Goal: Information Seeking & Learning: Check status

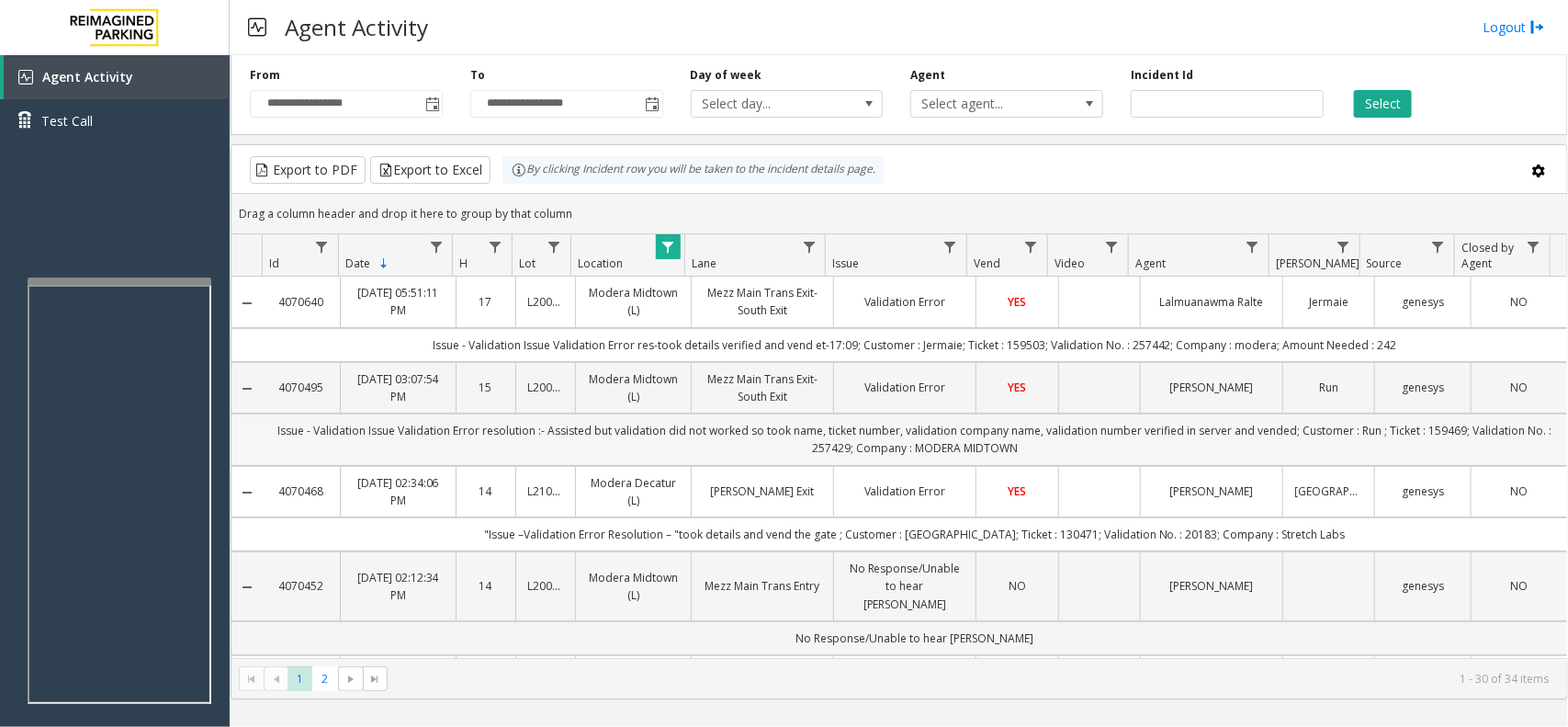
click at [834, 440] on td "Issue - Validation Issue Validation Error resolution :- Assisted but validation…" at bounding box center [915, 439] width 1304 height 51
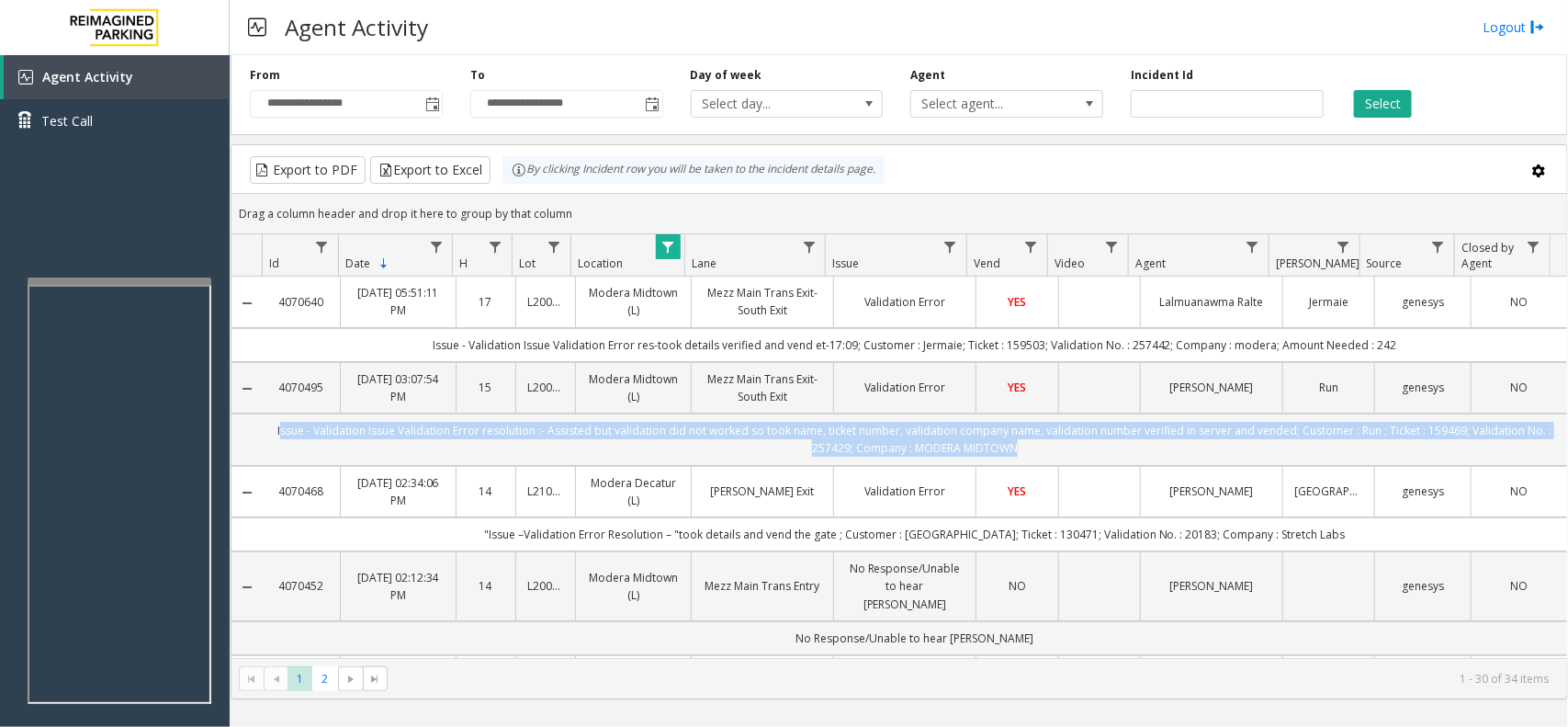
click at [834, 440] on td "Issue - Validation Issue Validation Error resolution :- Assisted but validation…" at bounding box center [915, 439] width 1304 height 51
click at [432, 97] on span "Toggle popup" at bounding box center [432, 104] width 14 height 14
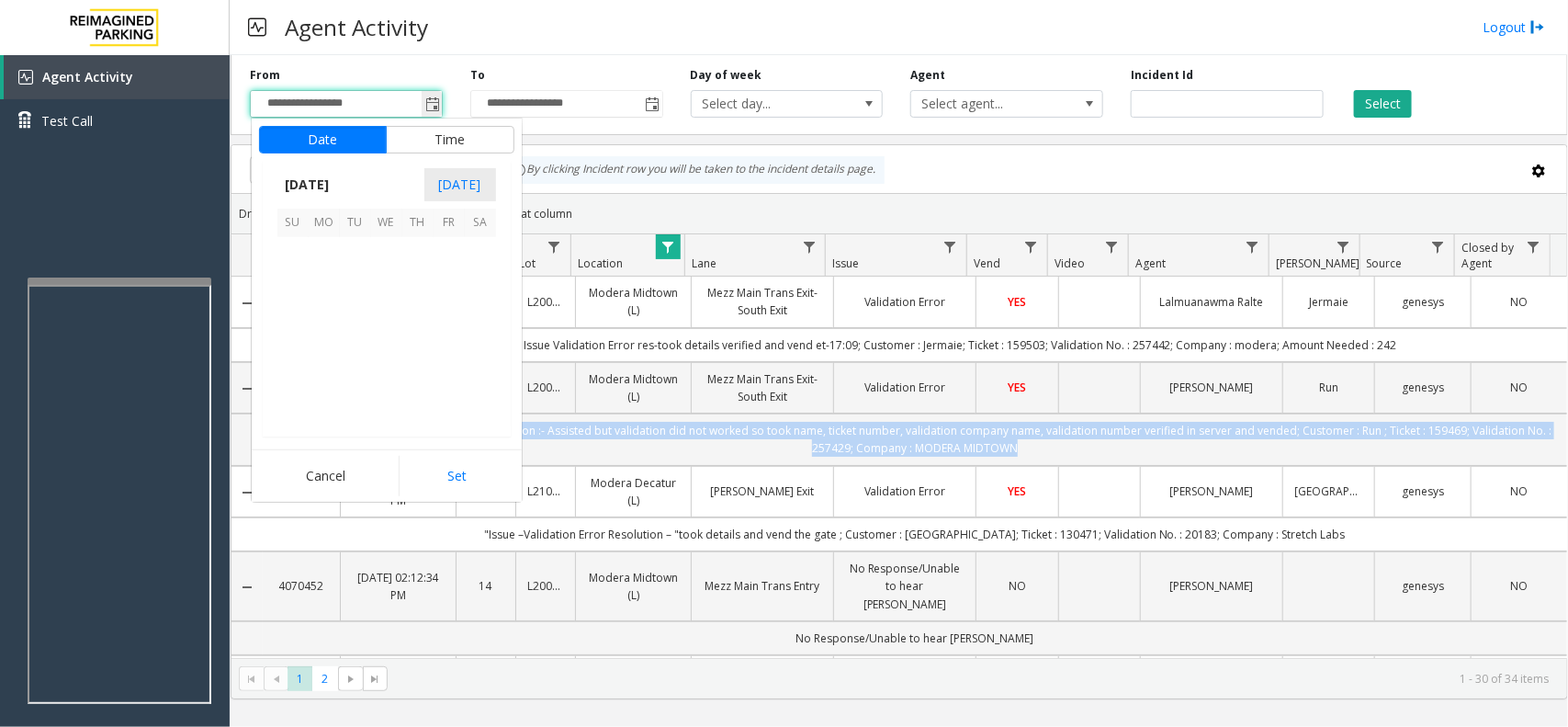
scroll to position [329649, 0]
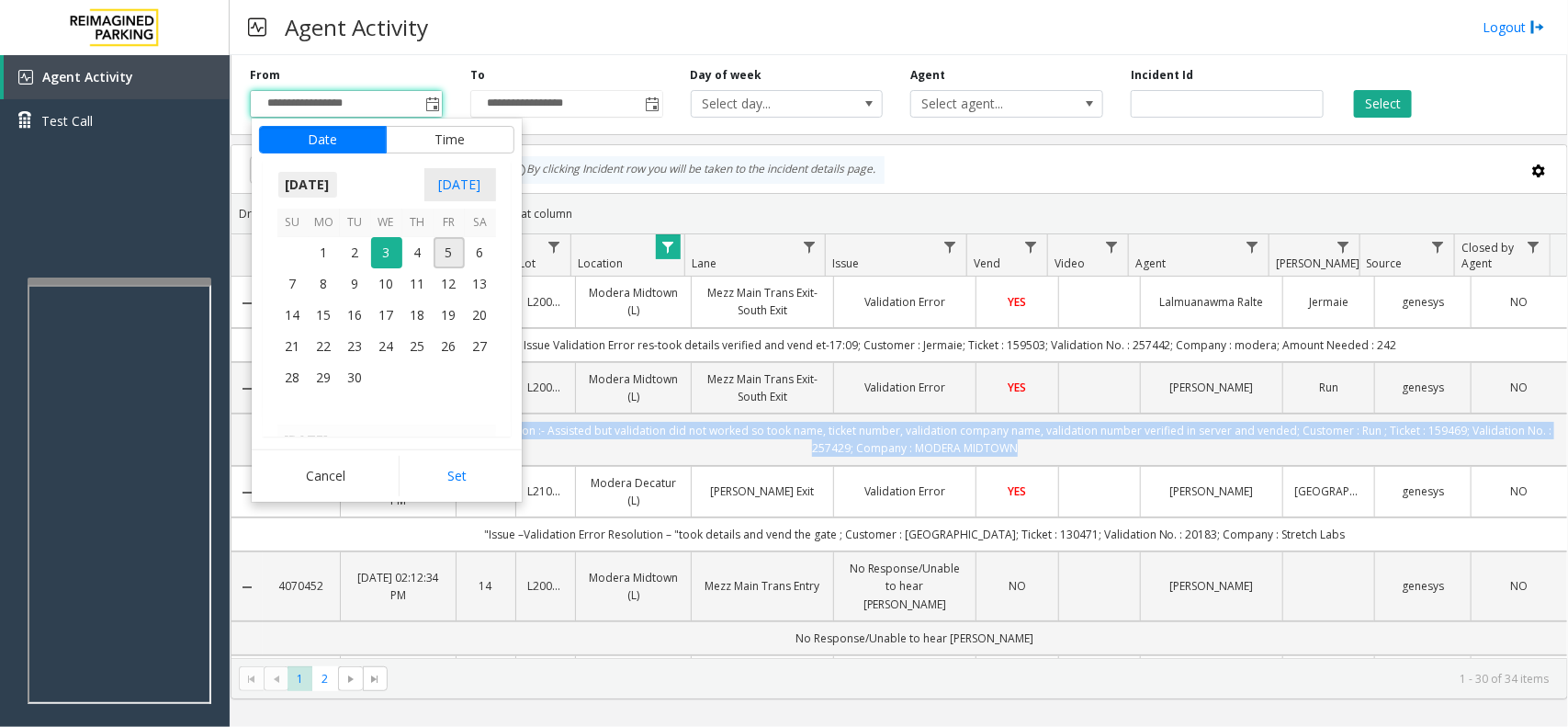
click at [302, 190] on span "September 2025" at bounding box center [307, 184] width 61 height 28
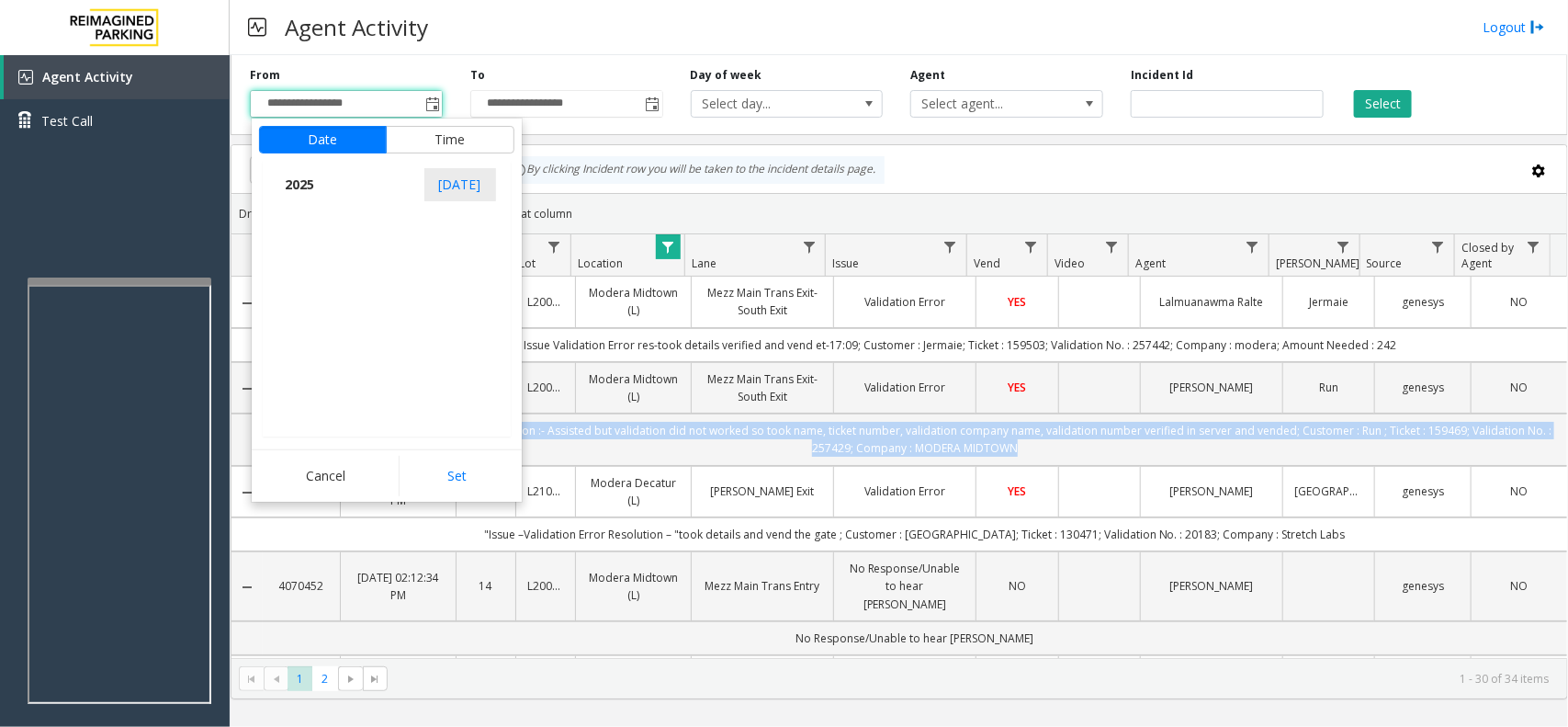
scroll to position [19616, 0]
click at [455, 271] on kendo-virtualization "2025 Jan Feb Mar Apr May Jun Jul Aug Sep Oct Nov Dec 2026 Jan Feb Mar Apr May J…" at bounding box center [386, 322] width 402 height 228
click at [430, 273] on span "Aug" at bounding box center [430, 270] width 44 height 44
drag, startPoint x: 443, startPoint y: 342, endPoint x: 424, endPoint y: 346, distance: 19.4
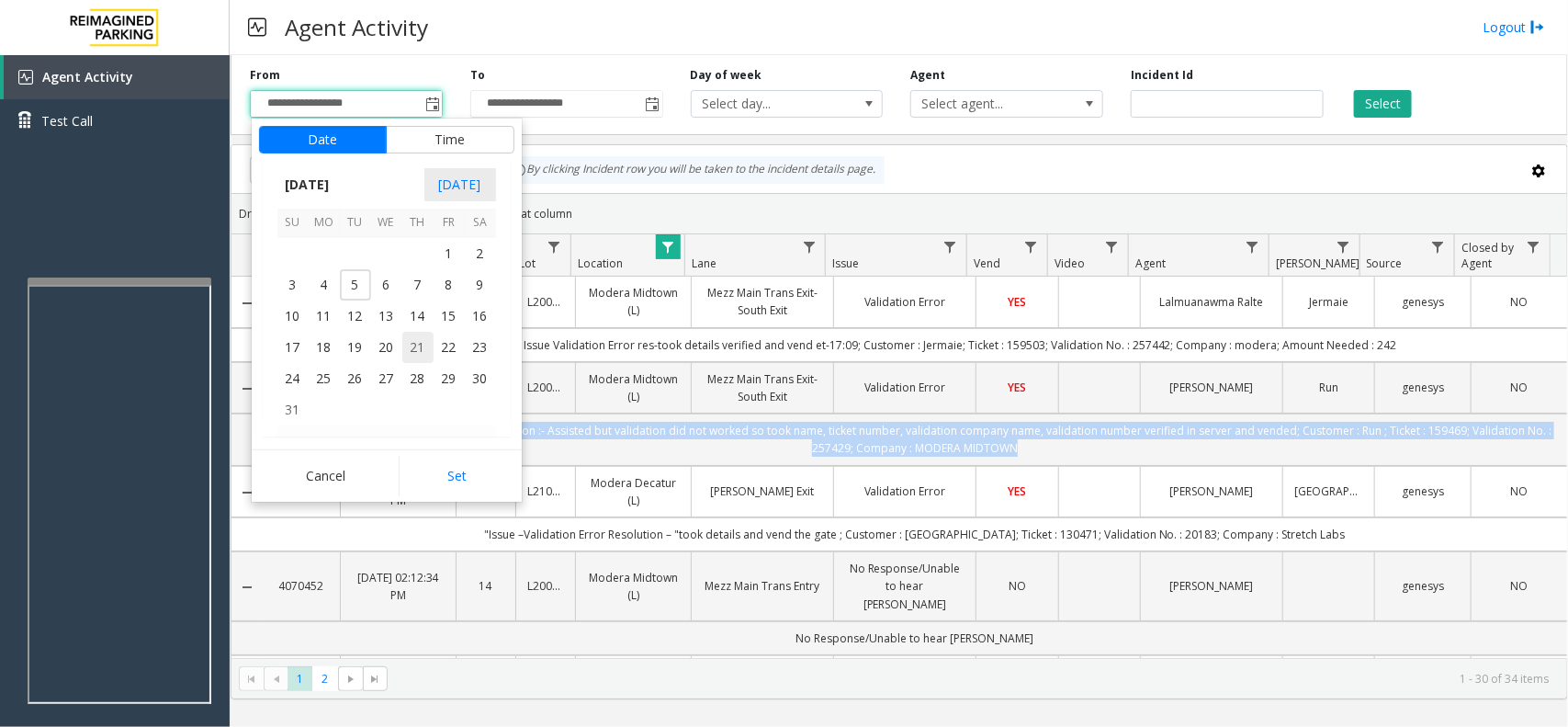
click at [424, 346] on tr "17 18 19 20 21 22 23" at bounding box center [386, 347] width 219 height 31
click at [424, 346] on span "21" at bounding box center [417, 347] width 31 height 31
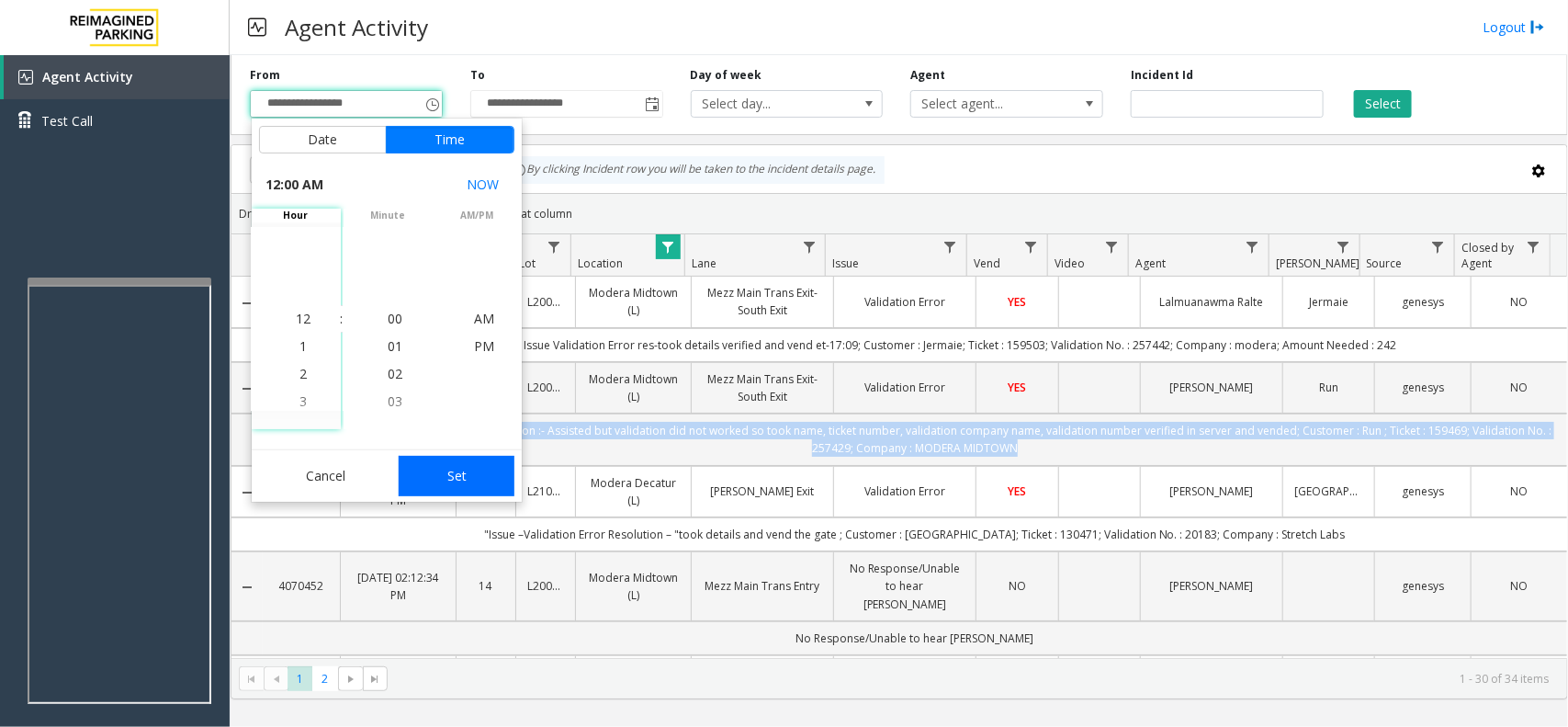
click at [478, 470] on button "Set" at bounding box center [457, 476] width 116 height 40
type input "**********"
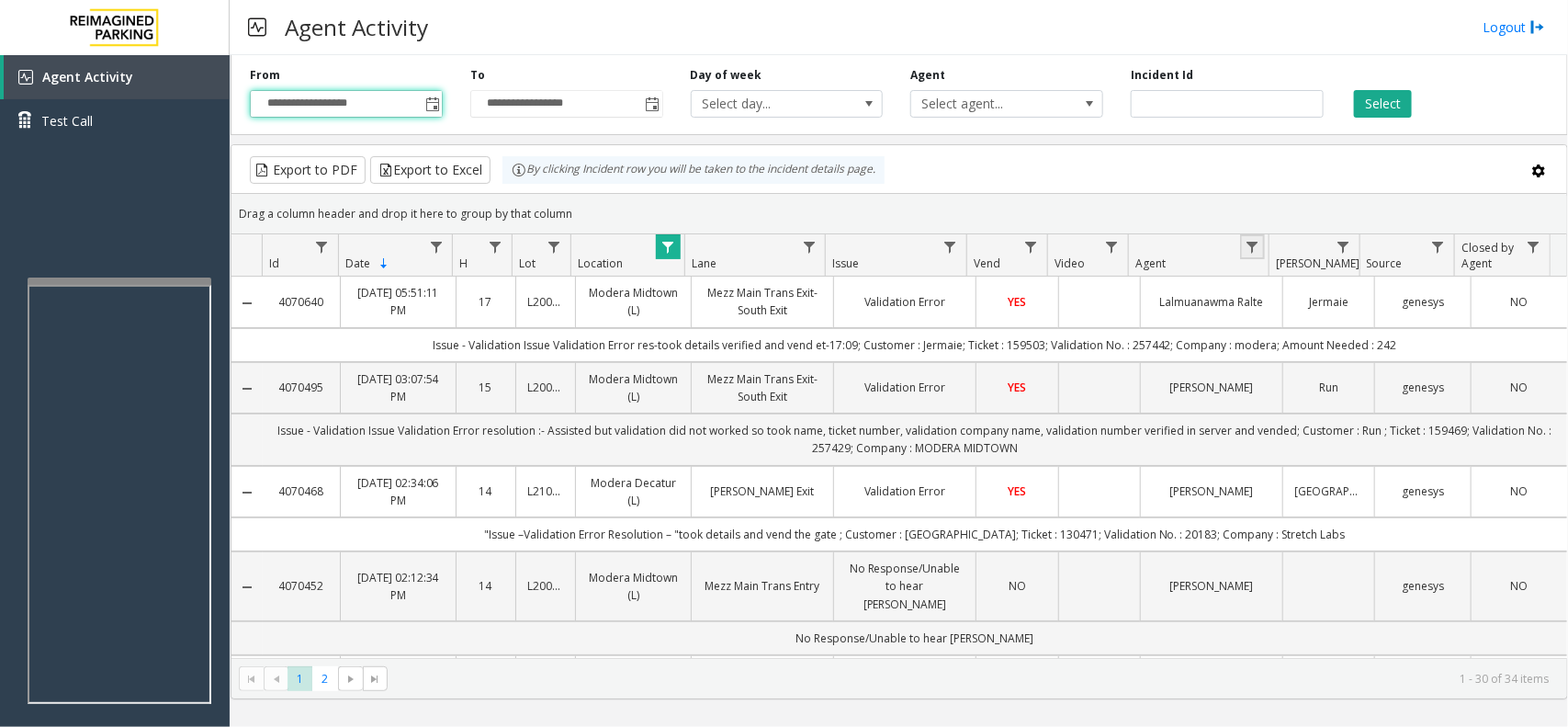
click at [1244, 256] on link "Data table" at bounding box center [1253, 247] width 25 height 25
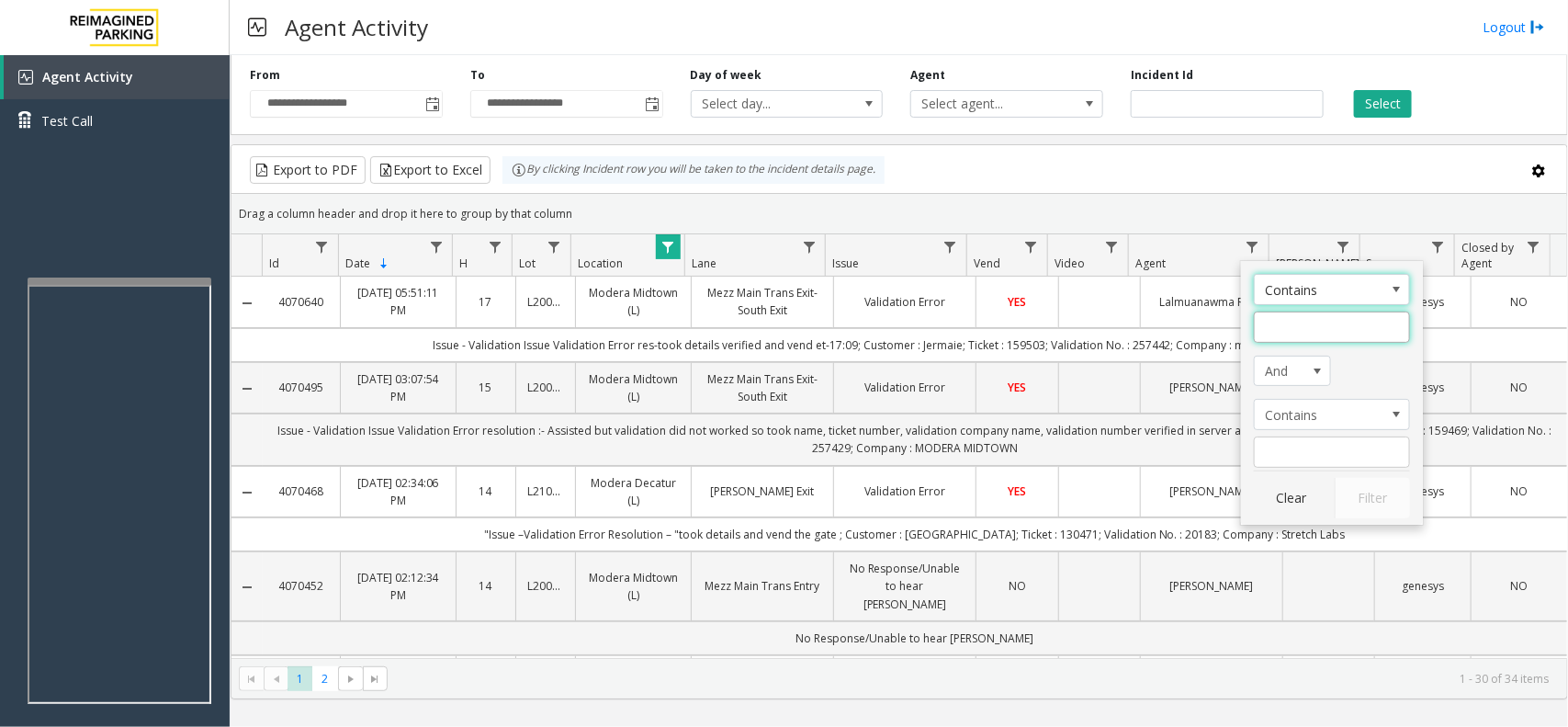
click at [1273, 338] on input "Agent Filter" at bounding box center [1332, 327] width 156 height 31
type input "*****"
click button "Filter" at bounding box center [1372, 498] width 75 height 40
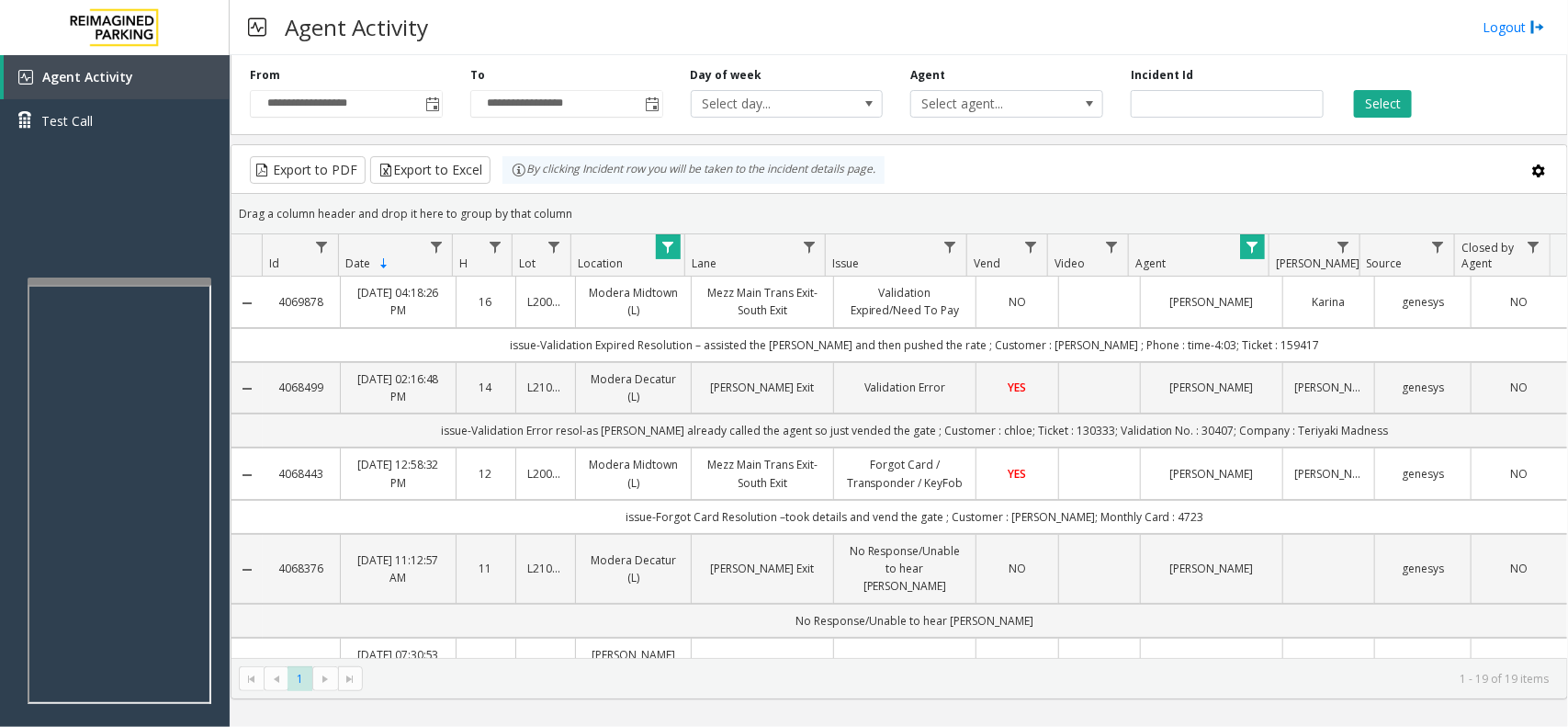
click at [907, 521] on td "issue-Forgot Card Resolution –took details and vend the gate ; Customer : Jimmy…" at bounding box center [915, 516] width 1304 height 34
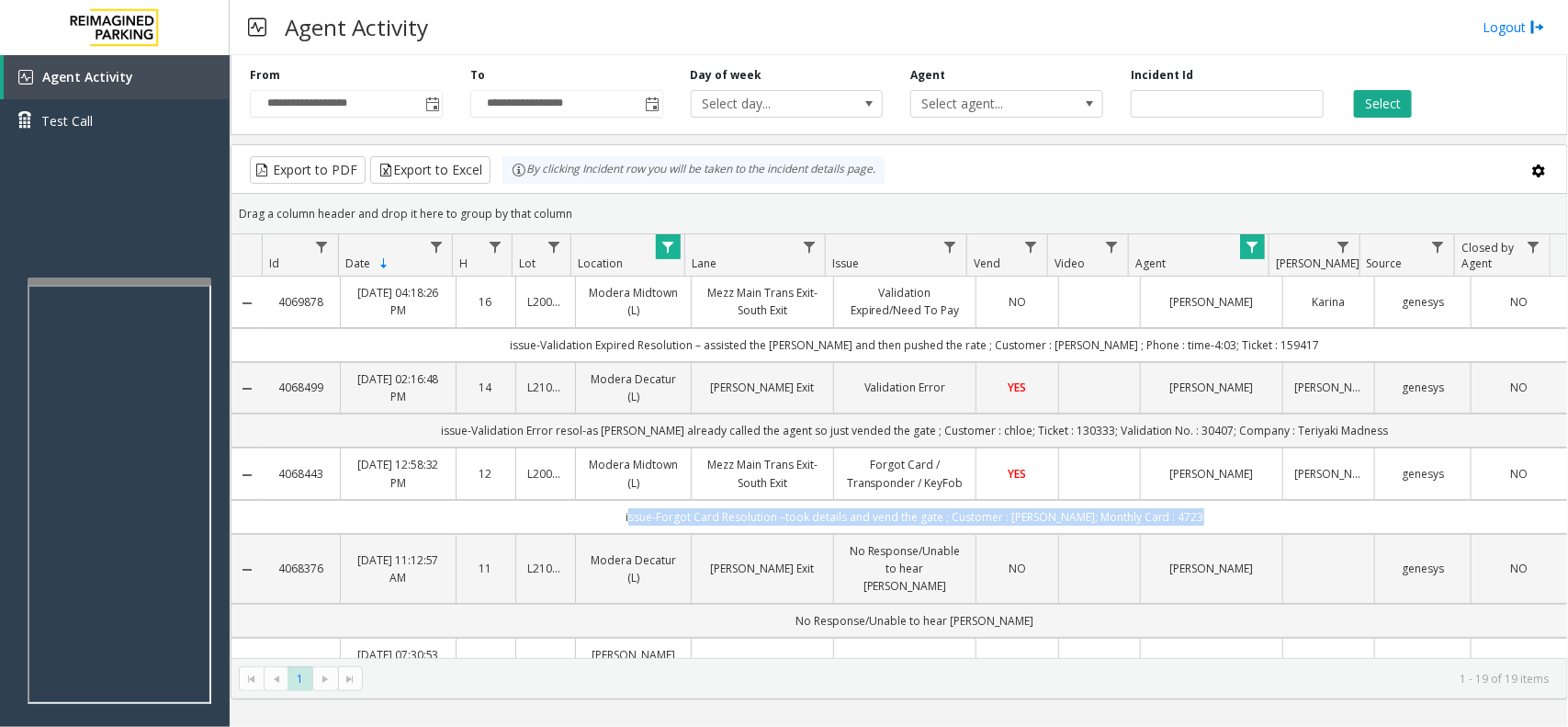
click at [907, 521] on td "issue-Forgot Card Resolution –took details and vend the gate ; Customer : Jimmy…" at bounding box center [915, 516] width 1304 height 34
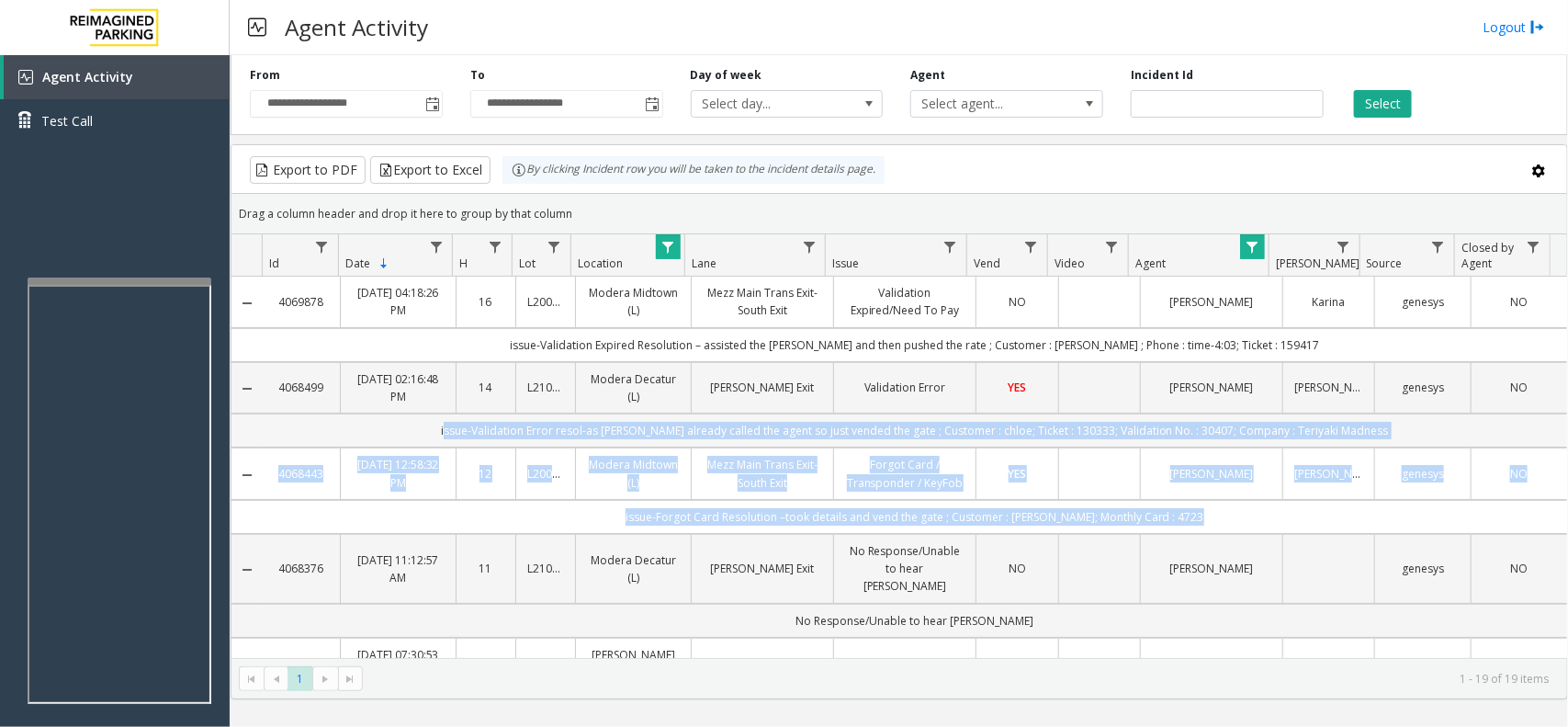
drag, startPoint x: 907, startPoint y: 521, endPoint x: 865, endPoint y: 439, distance: 92.1
click at [865, 439] on td "issue-Validation Error resol-as parker already called the agent so just vended …" at bounding box center [915, 430] width 1304 height 34
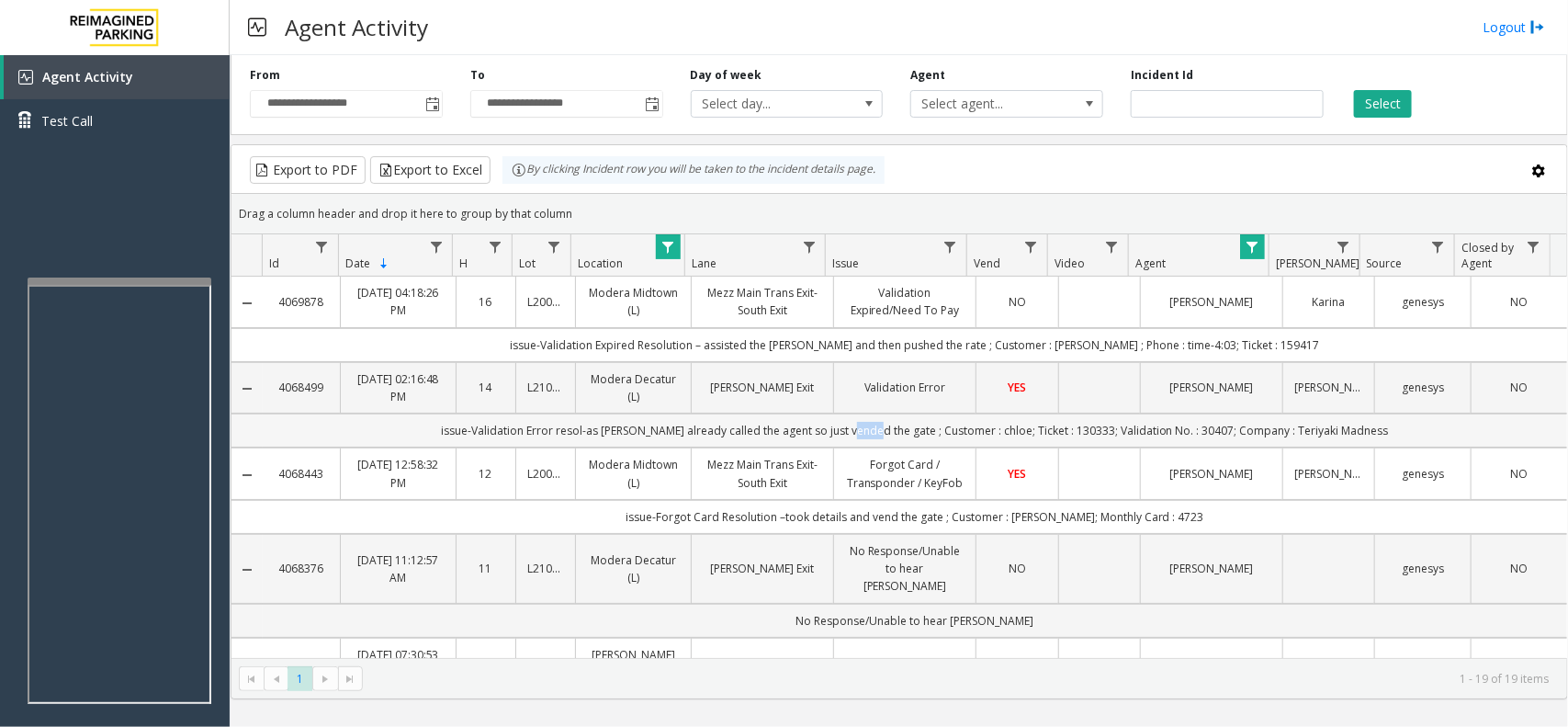
click at [865, 439] on td "issue-Validation Error resol-as parker already called the agent so just vended …" at bounding box center [915, 430] width 1304 height 34
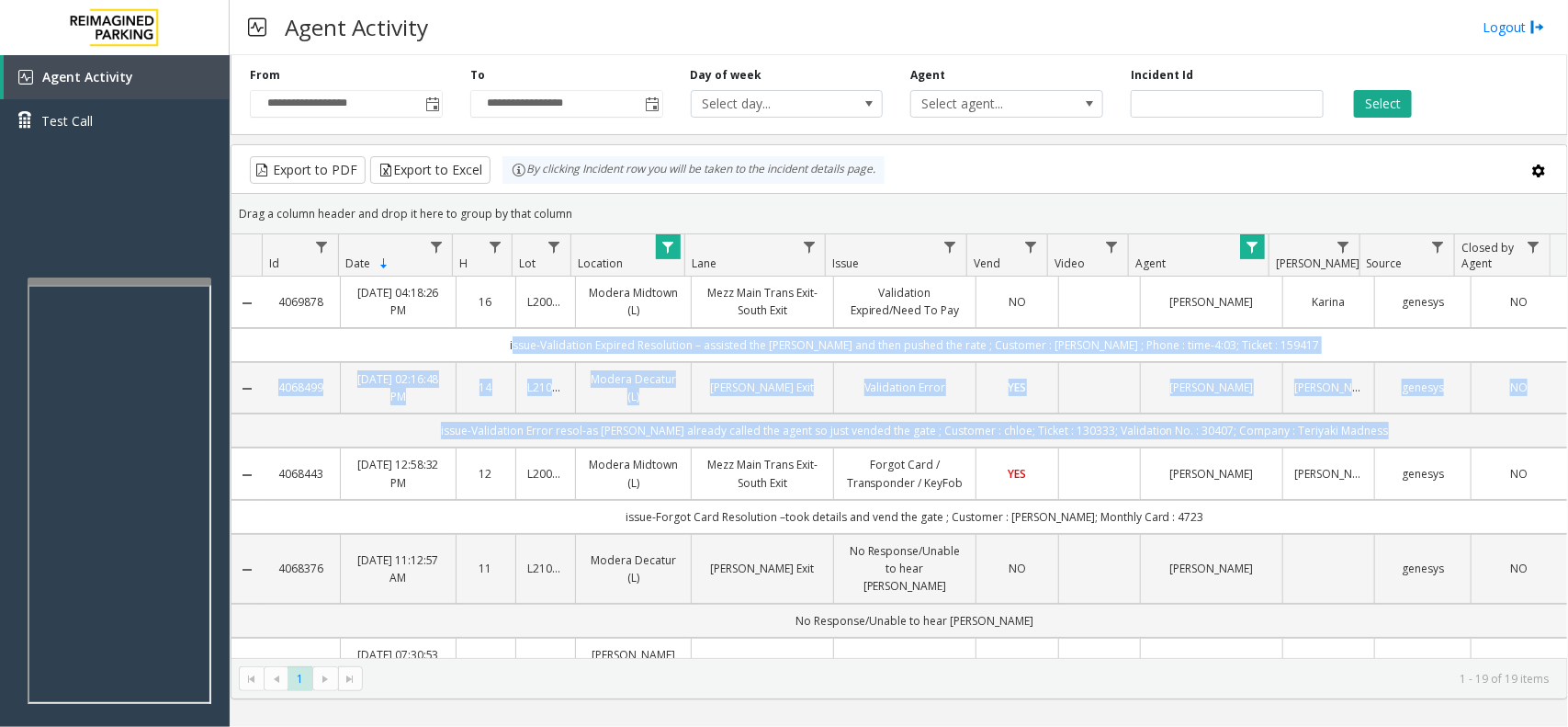
drag, startPoint x: 865, startPoint y: 439, endPoint x: 827, endPoint y: 340, distance: 106.0
click at [827, 340] on td "issue-Validation Expired Resolution – assisted the parker and then pushed the r…" at bounding box center [915, 344] width 1304 height 34
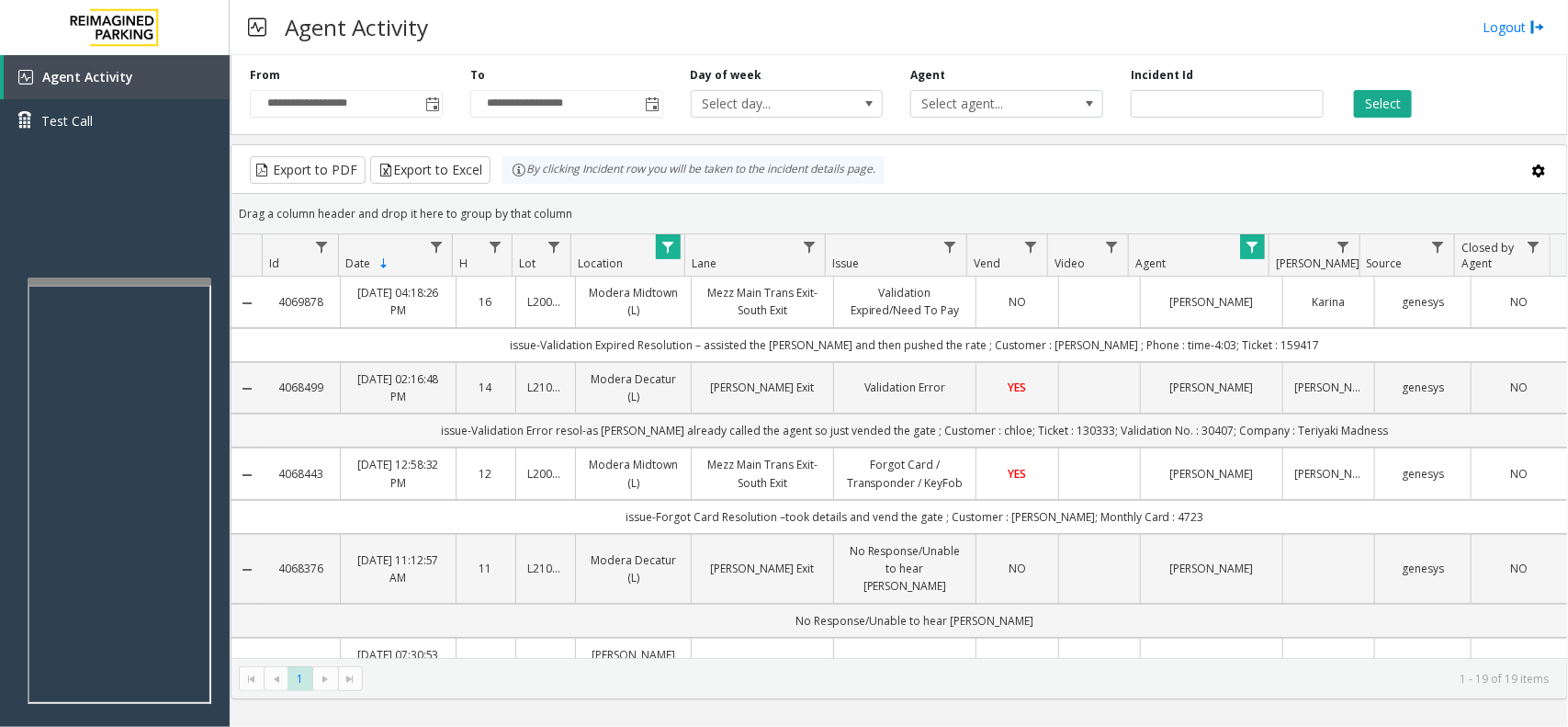
scroll to position [115, 0]
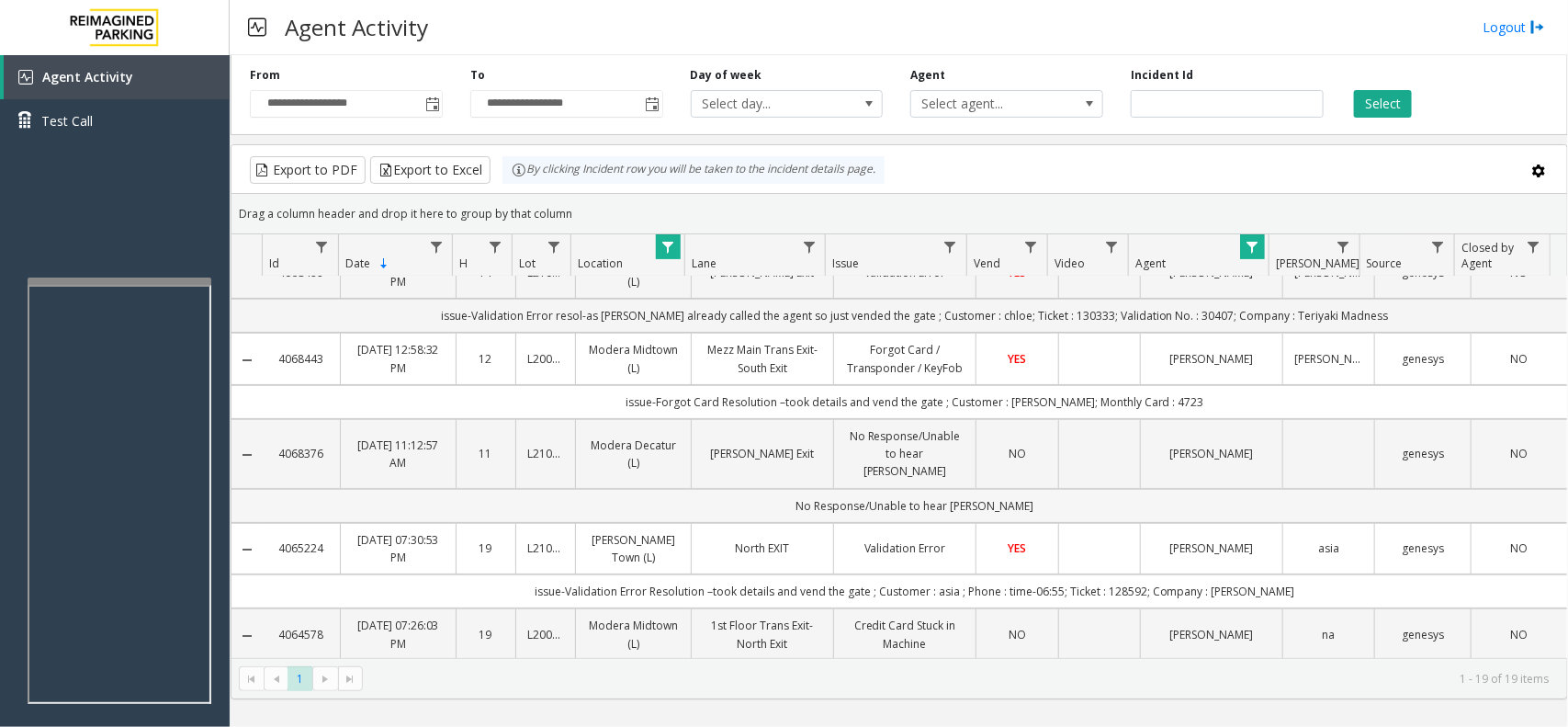
click at [870, 498] on td "No Response/Unable to hear parker" at bounding box center [915, 505] width 1304 height 34
click at [890, 597] on td "issue-Validation Error Resolution –took details and vend the gate ; Customer : …" at bounding box center [915, 591] width 1304 height 34
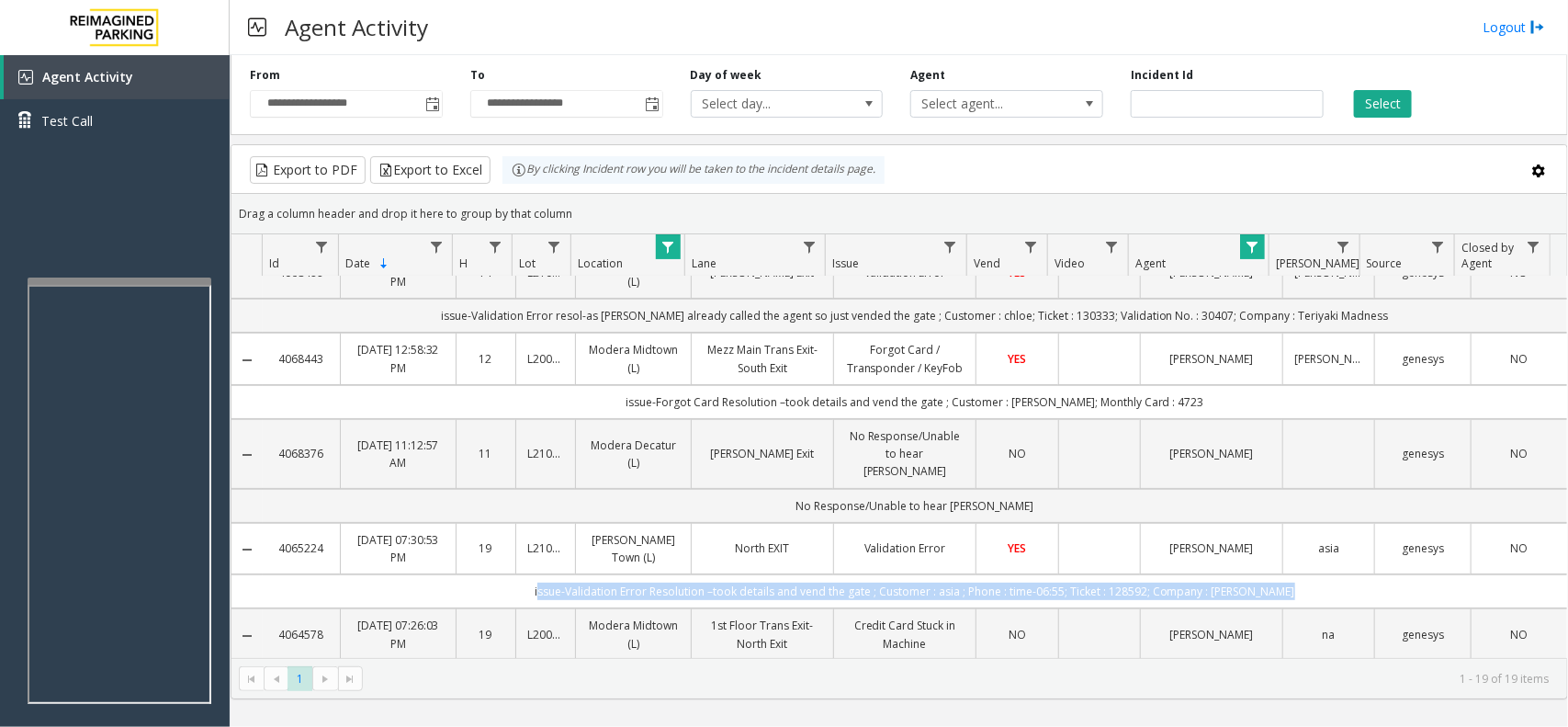
click at [890, 597] on td "issue-Validation Error Resolution –took details and vend the gate ; Customer : …" at bounding box center [915, 591] width 1304 height 34
click at [566, 598] on td "issue-Validation Error Resolution –took details and vend the gate ; Customer : …" at bounding box center [915, 591] width 1304 height 34
drag, startPoint x: 566, startPoint y: 598, endPoint x: 1351, endPoint y: 589, distance: 785.1
click at [1351, 589] on td "issue-Validation Error Resolution –took details and vend the gate ; Customer : …" at bounding box center [915, 591] width 1304 height 34
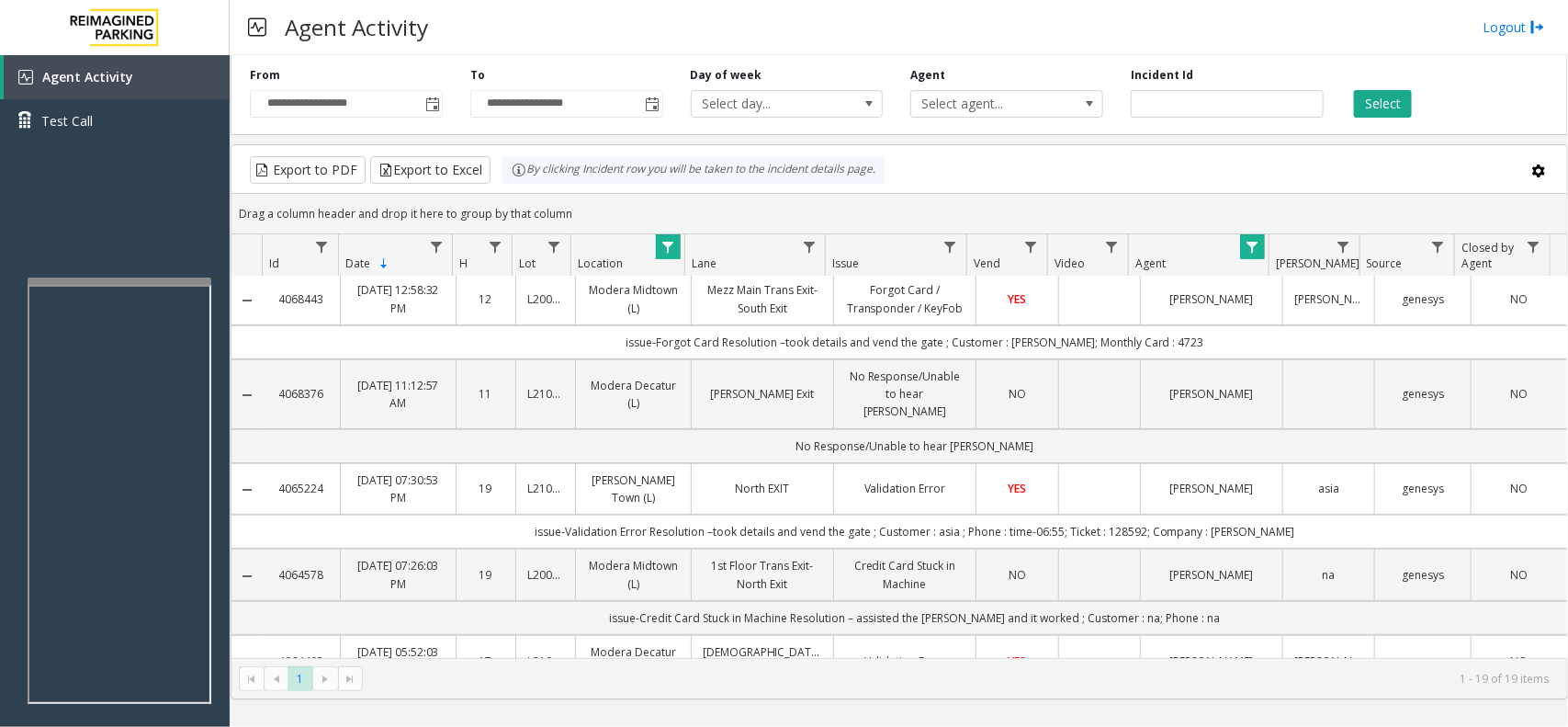
scroll to position [229, 0]
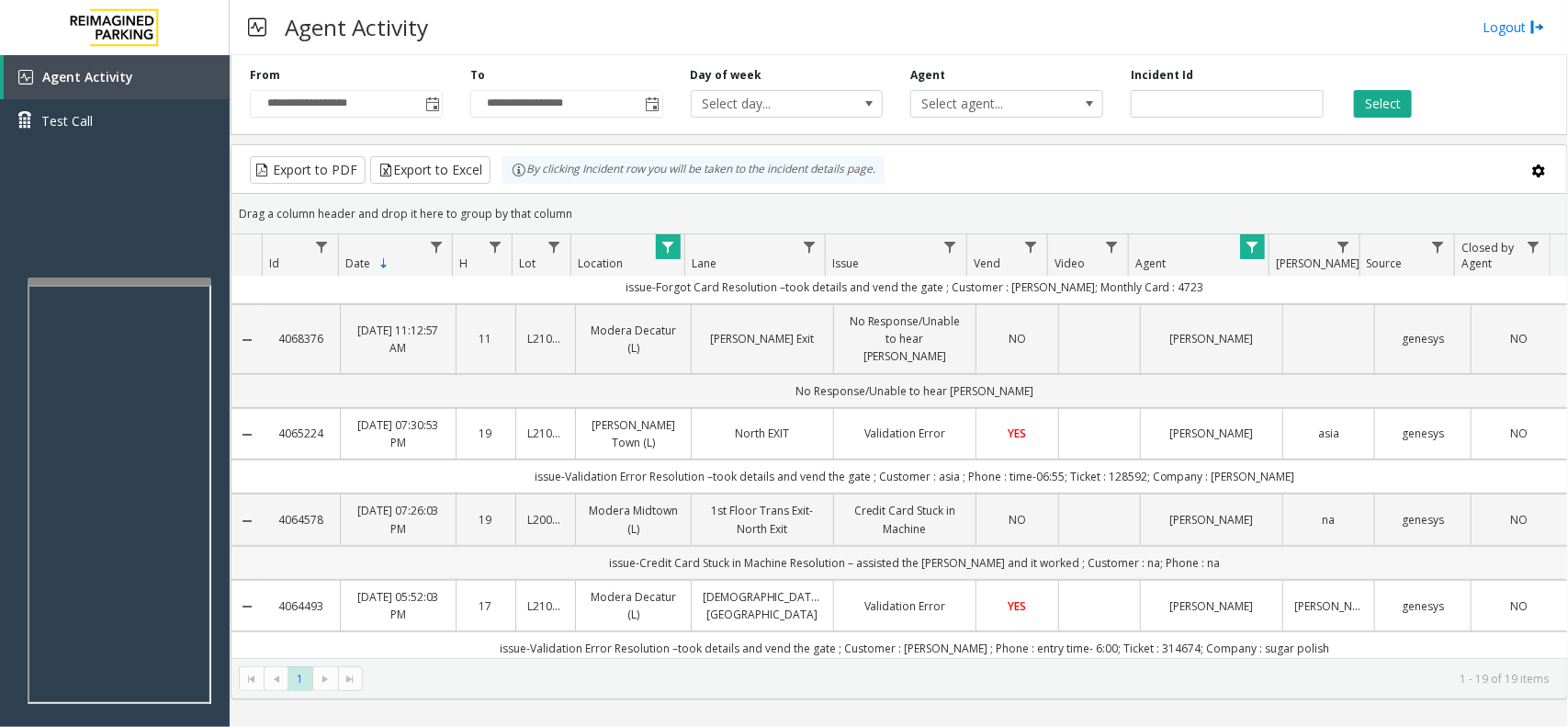
click at [652, 567] on td "issue-Credit Card Stuck in Machine Resolution – assisted the parker and it work…" at bounding box center [915, 562] width 1304 height 34
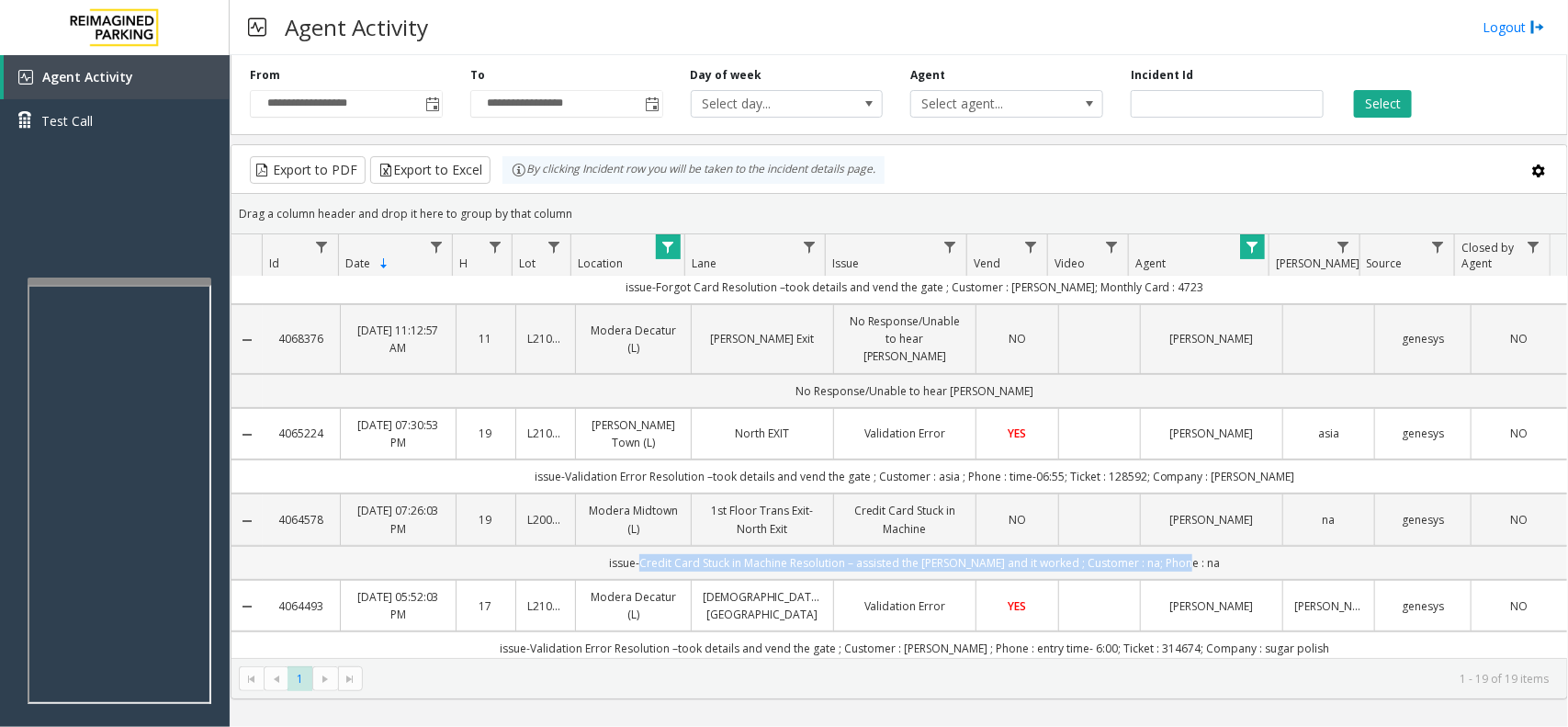
drag, startPoint x: 652, startPoint y: 567, endPoint x: 1296, endPoint y: 568, distance: 644.0
click at [1296, 568] on td "issue-Credit Card Stuck in Machine Resolution – assisted the parker and it work…" at bounding box center [915, 562] width 1304 height 34
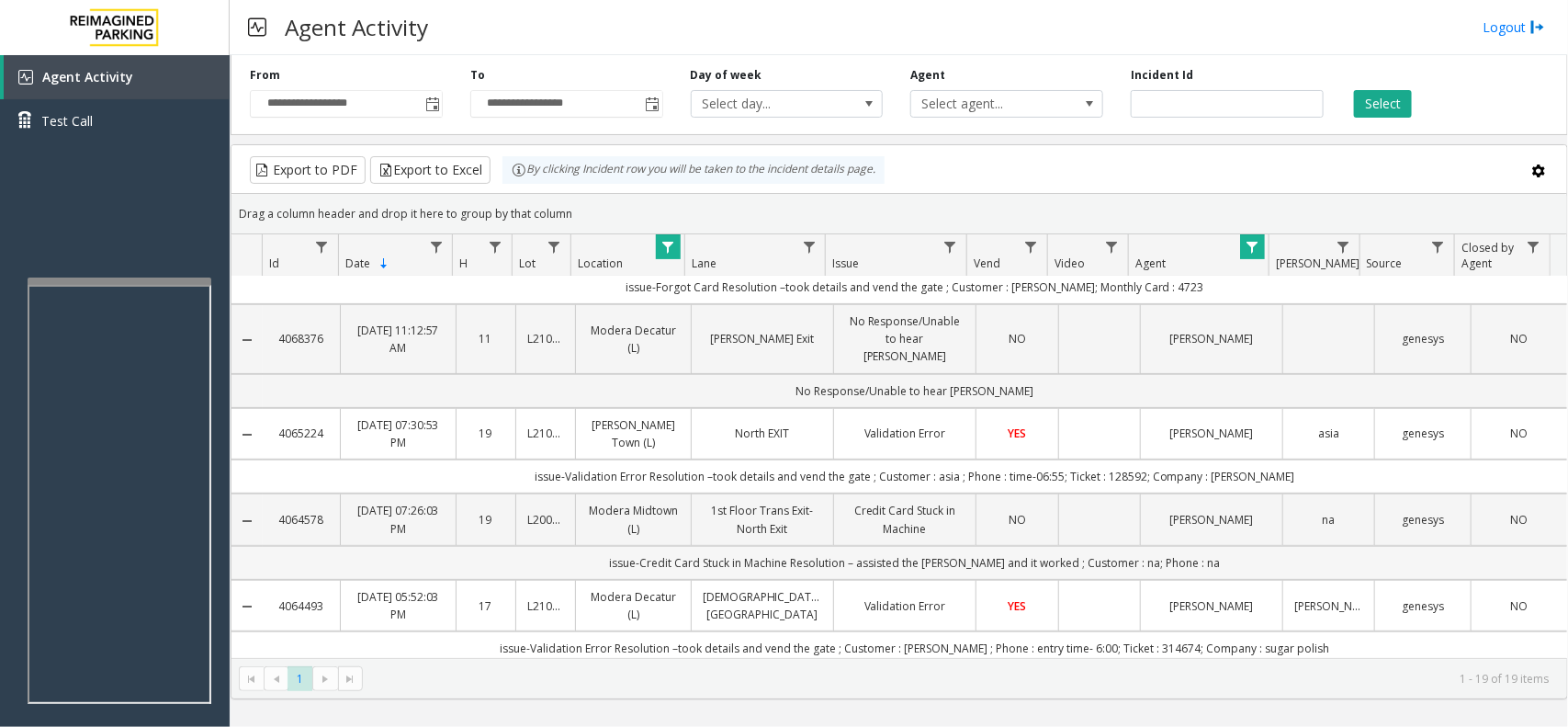
click at [632, 556] on td "issue-Credit Card Stuck in Machine Resolution – assisted the parker and it work…" at bounding box center [915, 562] width 1304 height 34
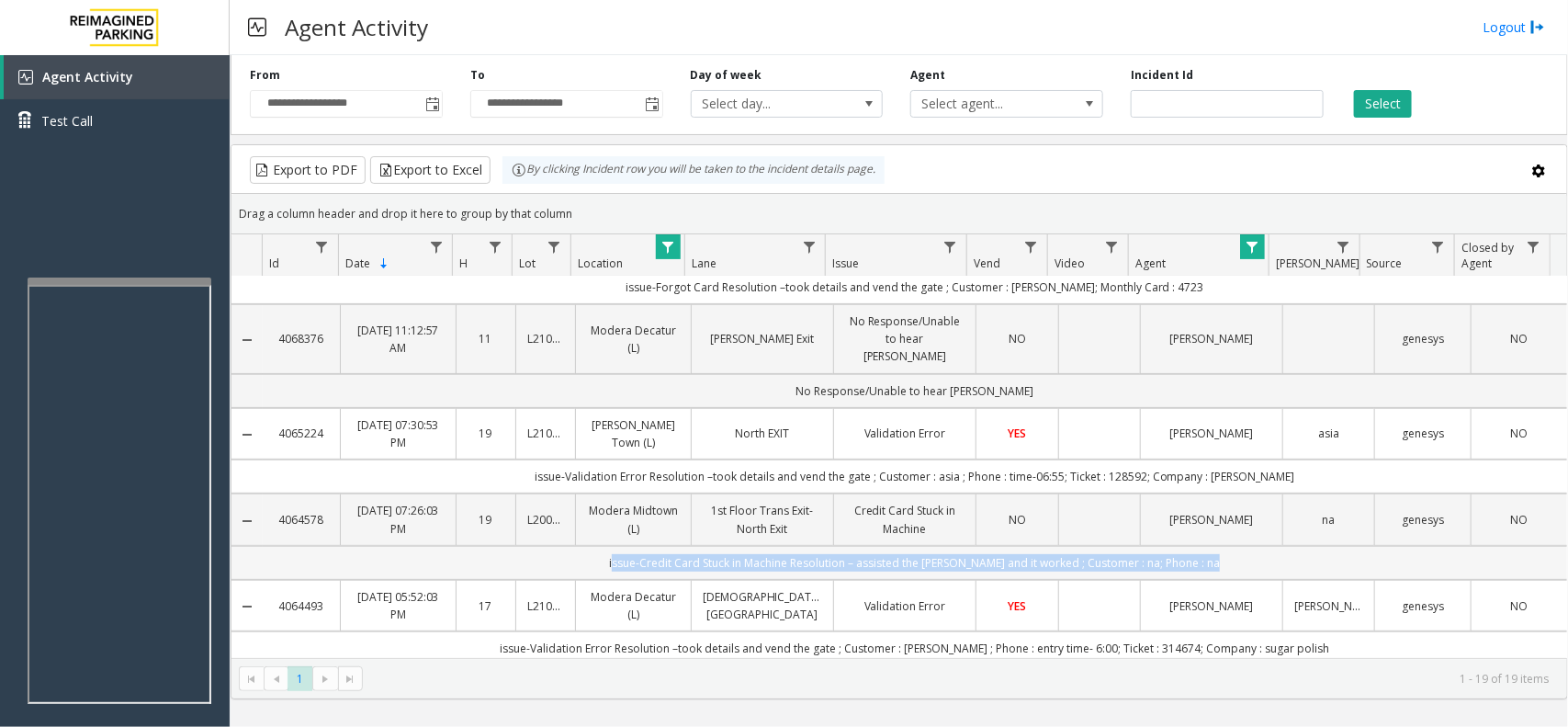
drag, startPoint x: 632, startPoint y: 556, endPoint x: 731, endPoint y: 568, distance: 99.7
click at [731, 568] on td "issue-Credit Card Stuck in Machine Resolution – assisted the parker and it work…" at bounding box center [915, 562] width 1304 height 34
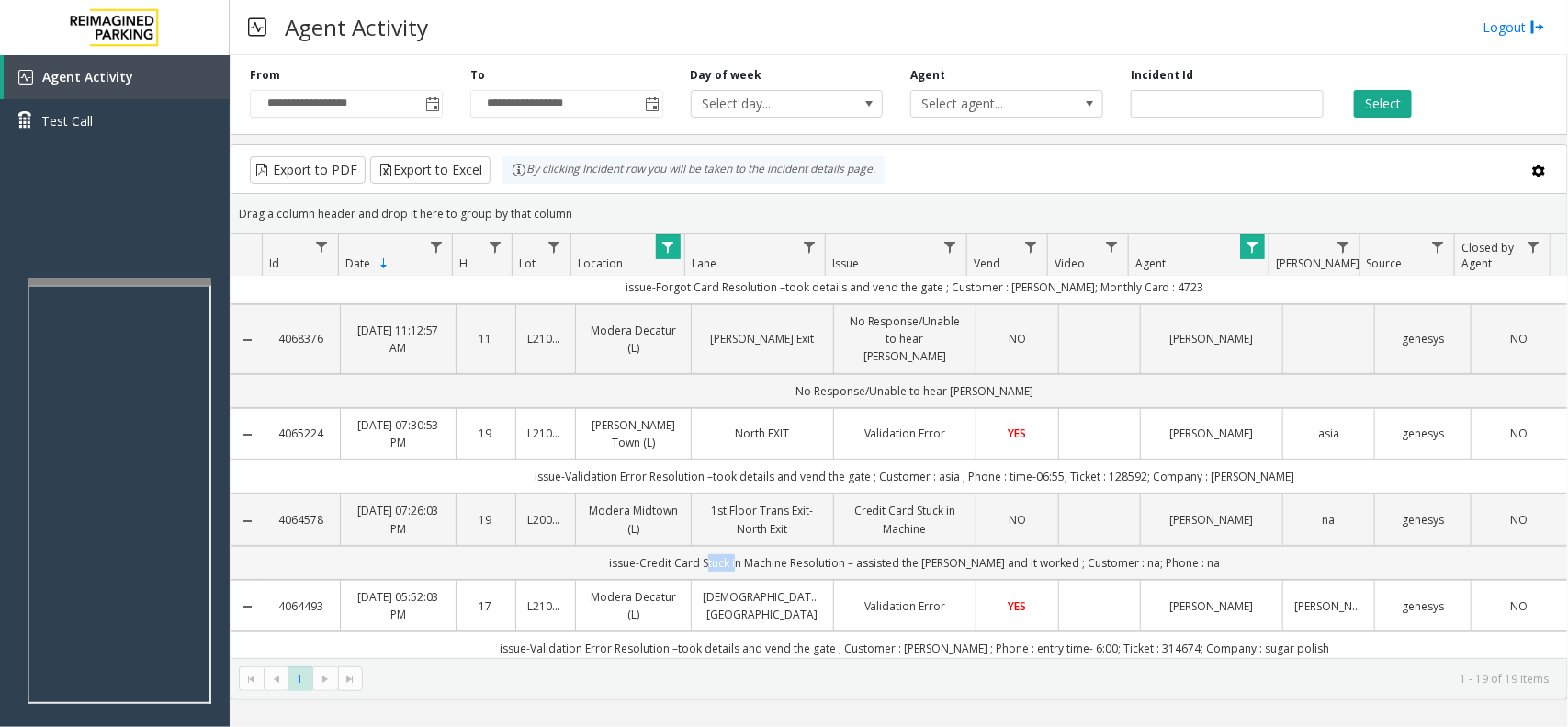
click at [731, 568] on td "issue-Credit Card Stuck in Machine Resolution – assisted the parker and it work…" at bounding box center [915, 562] width 1304 height 34
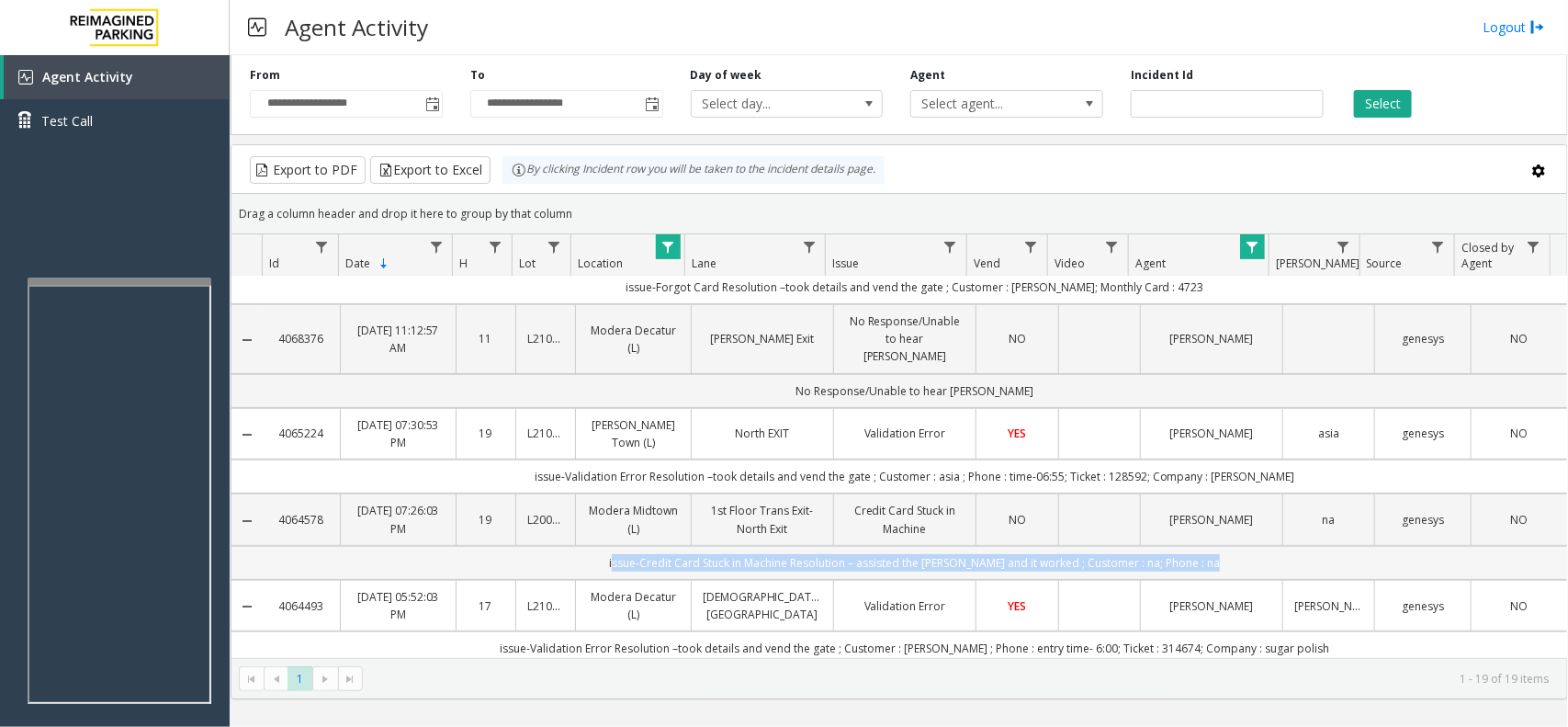
click at [731, 568] on td "issue-Credit Card Stuck in Machine Resolution – assisted the parker and it work…" at bounding box center [915, 562] width 1304 height 34
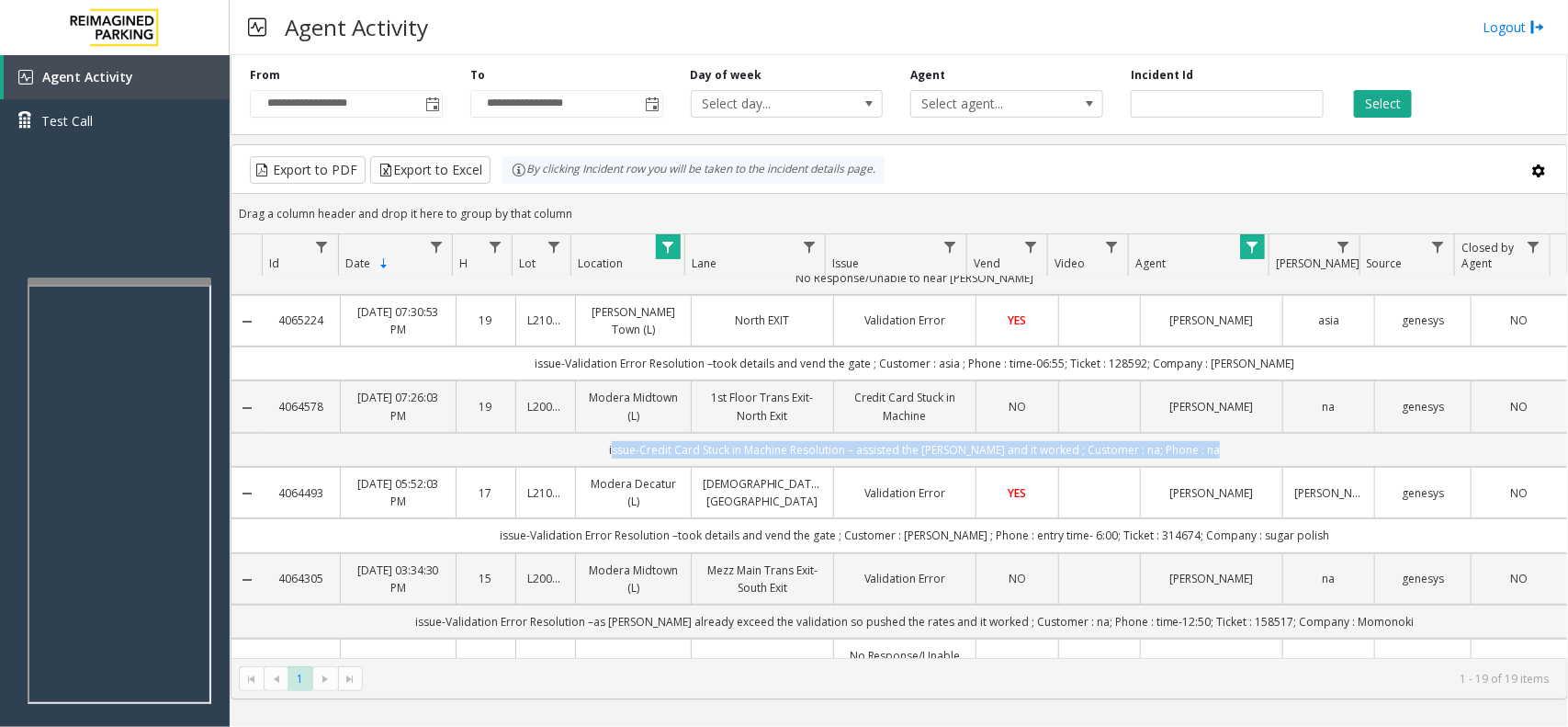
scroll to position [344, 0]
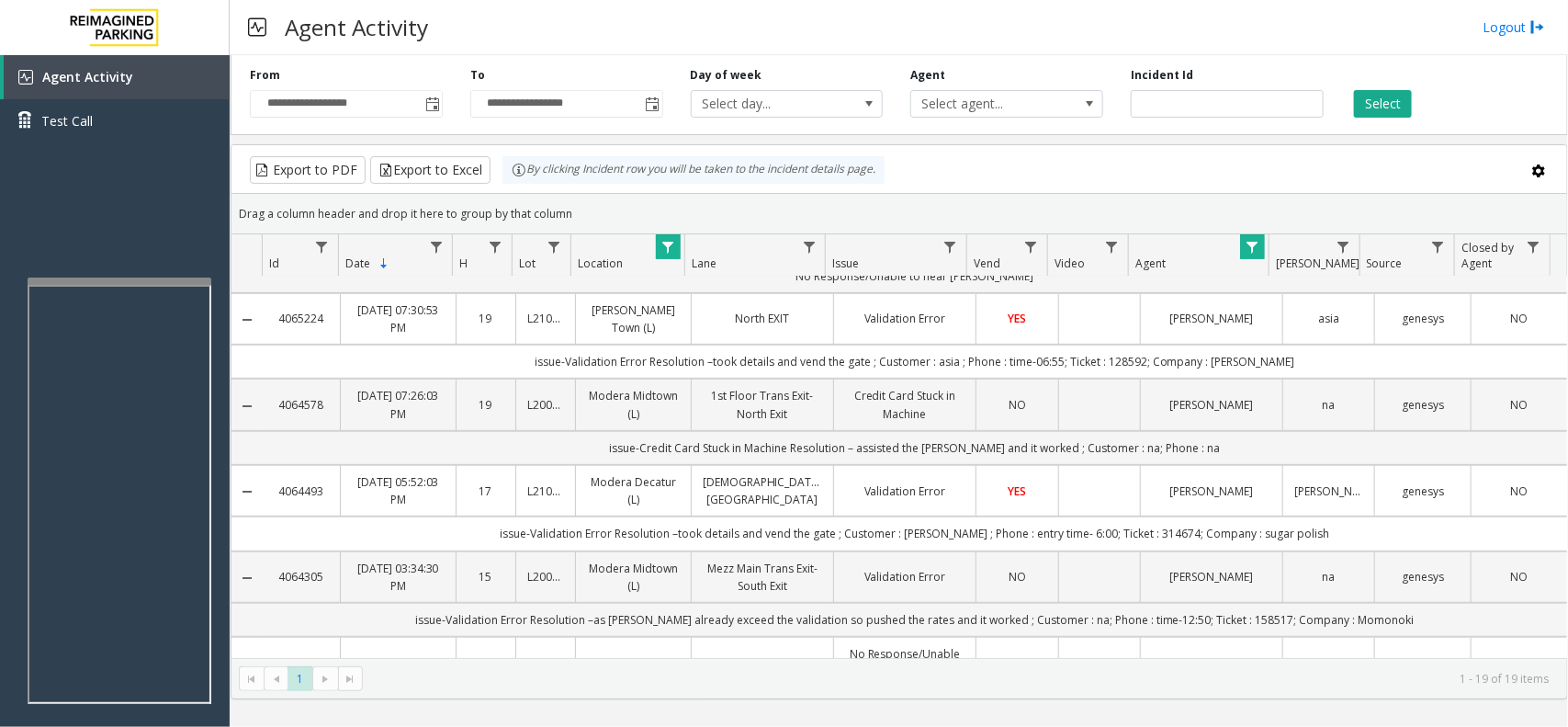
click at [529, 531] on td "issue-Validation Error Resolution –took details and vend the gate ; Customer : …" at bounding box center [915, 533] width 1304 height 34
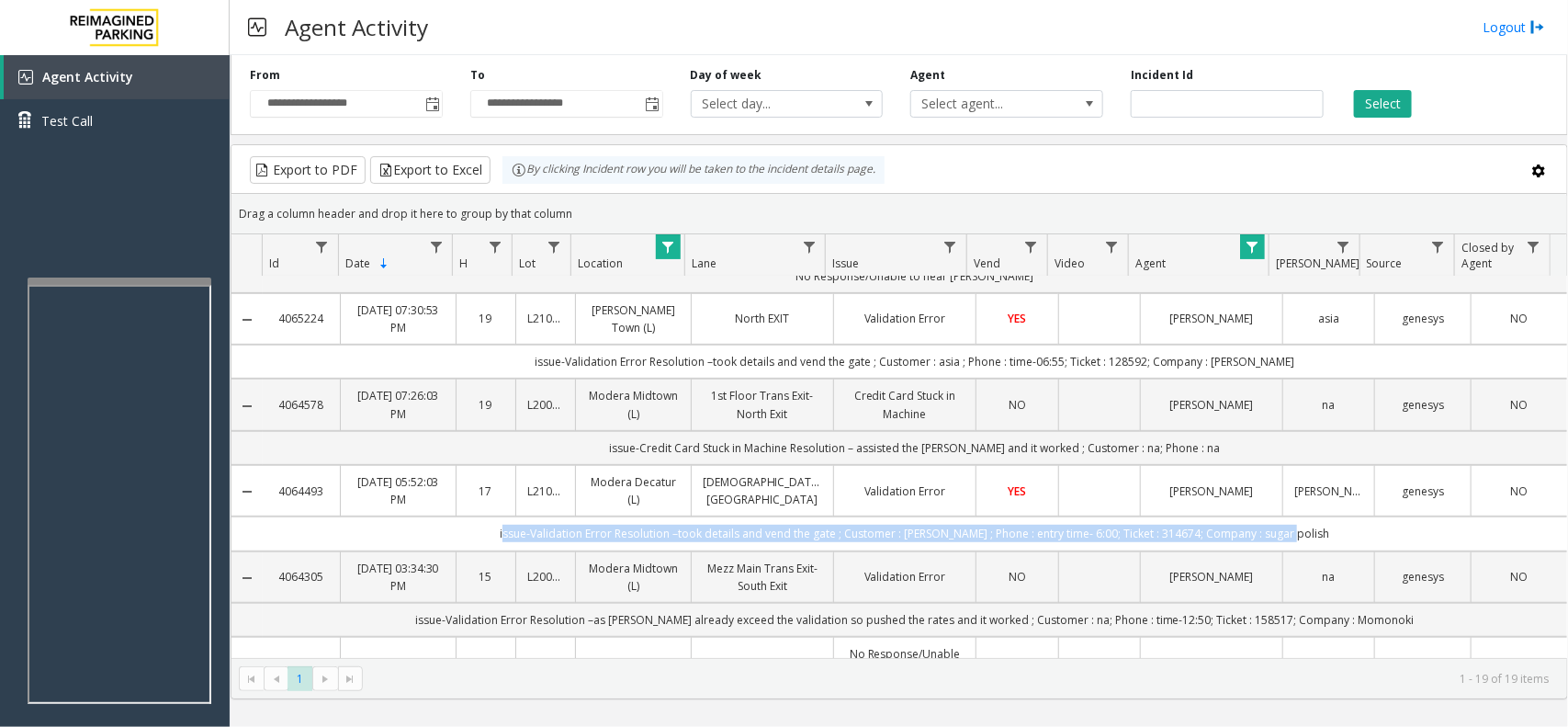
drag, startPoint x: 529, startPoint y: 531, endPoint x: 1340, endPoint y: 538, distance: 811.0
click at [1340, 538] on td "issue-Validation Error Resolution –took details and vend the gate ; Customer : …" at bounding box center [915, 533] width 1304 height 34
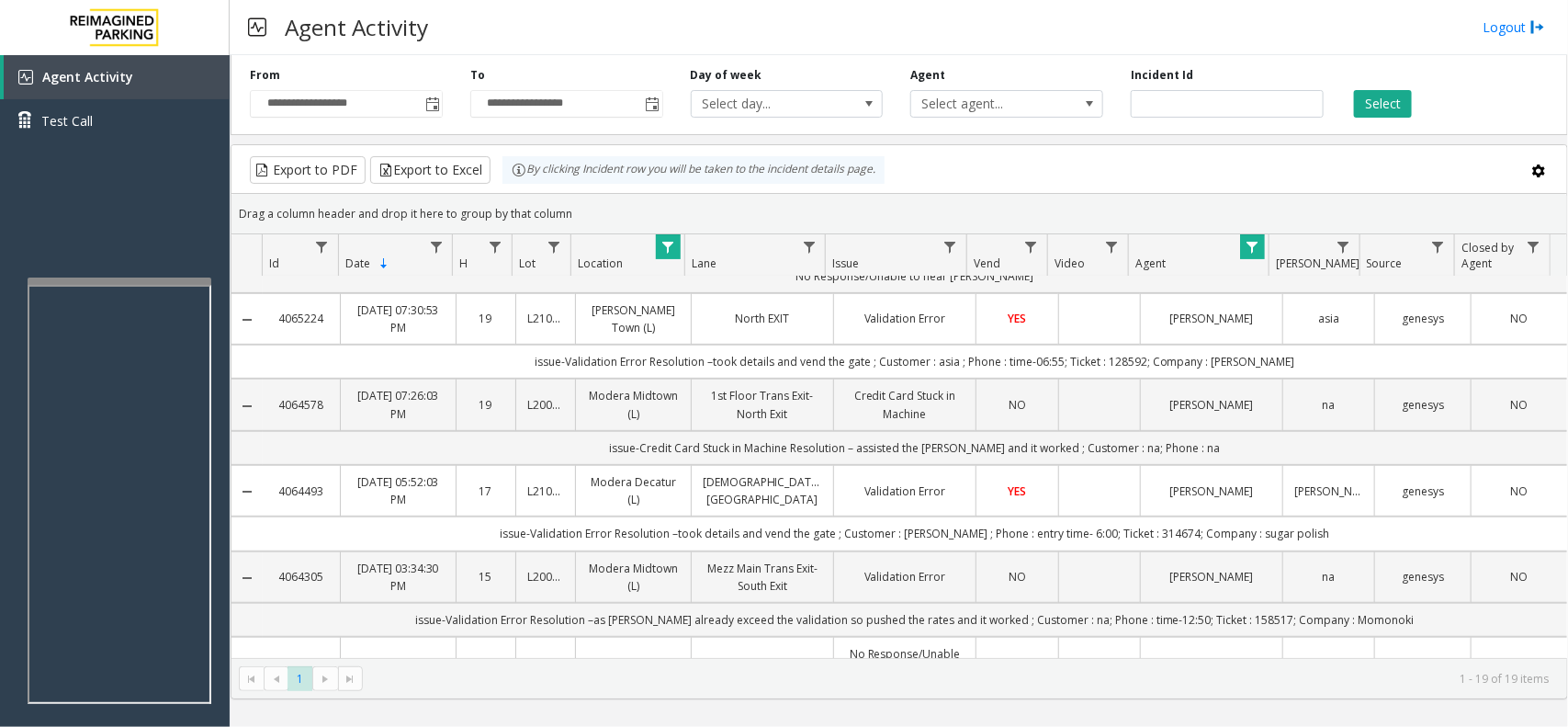
click at [1340, 538] on td "issue-Validation Error Resolution –took details and vend the gate ; Customer : …" at bounding box center [915, 533] width 1304 height 34
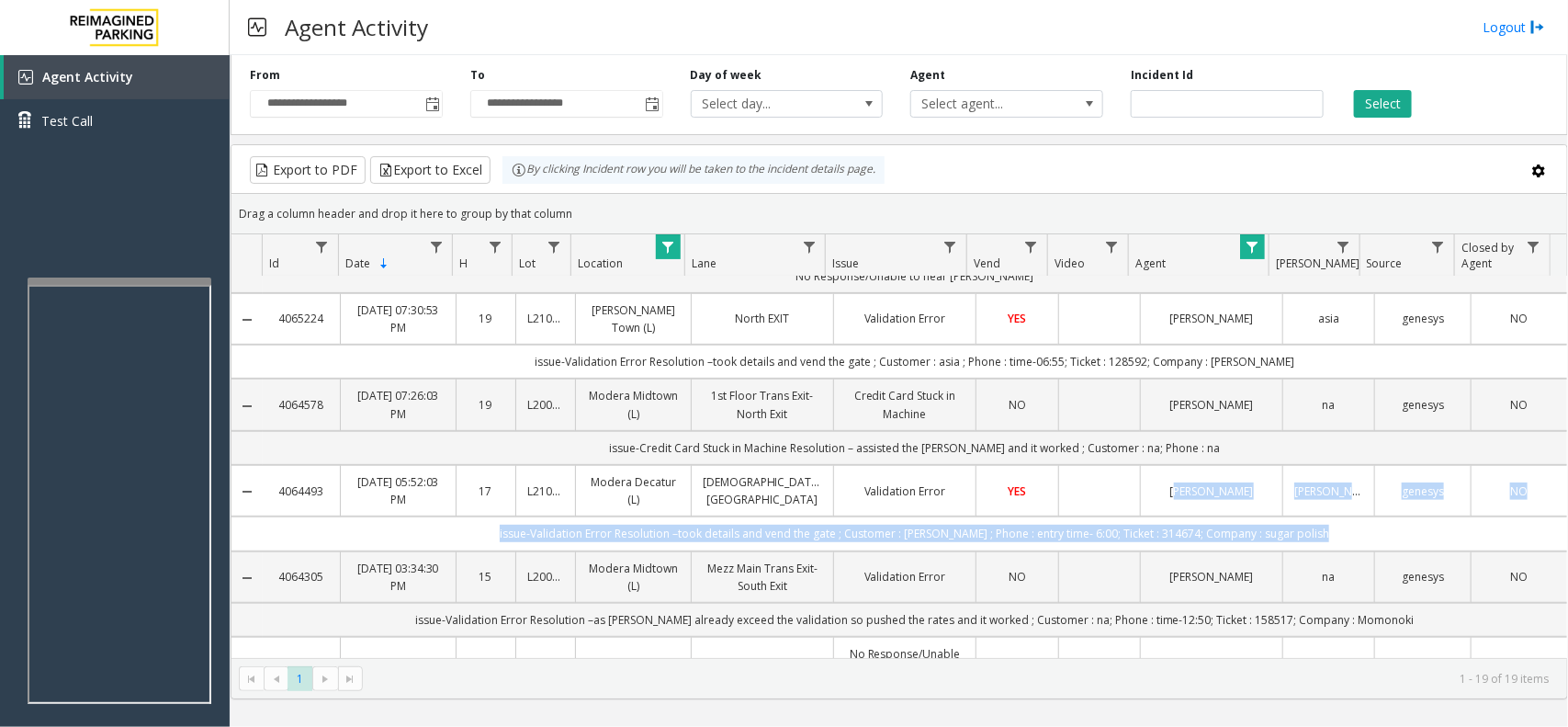
drag, startPoint x: 1340, startPoint y: 538, endPoint x: 1132, endPoint y: 519, distance: 208.9
click at [1140, 517] on td "Lehar Sahni" at bounding box center [1211, 490] width 143 height 51
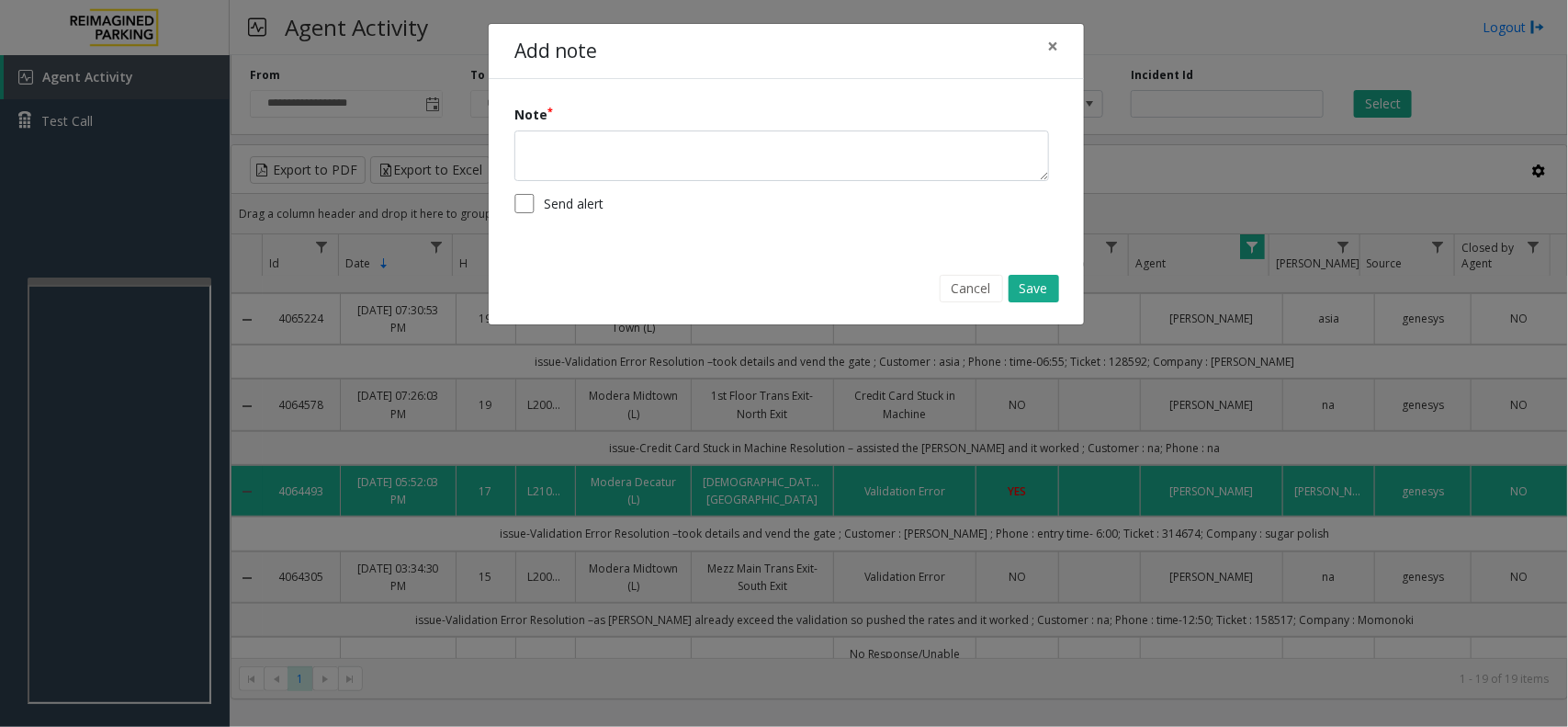
click at [747, 604] on div "Add note × Note Send alert Cancel Save" at bounding box center [784, 364] width 1568 height 727
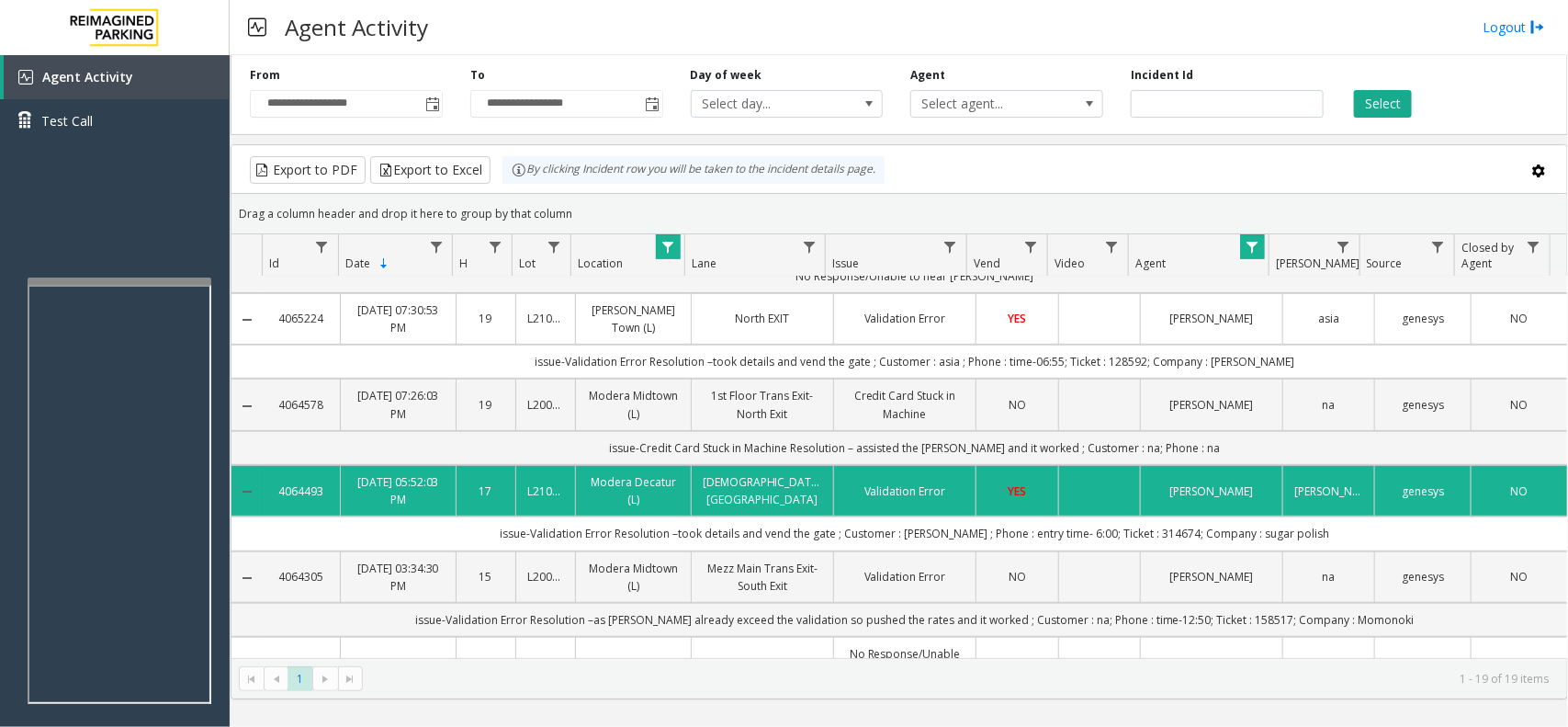
click at [536, 627] on td "issue-Validation Error Resolution –as parker already exceed the validation so p…" at bounding box center [915, 619] width 1304 height 34
drag, startPoint x: 536, startPoint y: 627, endPoint x: 629, endPoint y: 626, distance: 93.0
click at [629, 626] on td "issue-Validation Error Resolution –as parker already exceed the validation so p…" at bounding box center [915, 619] width 1304 height 34
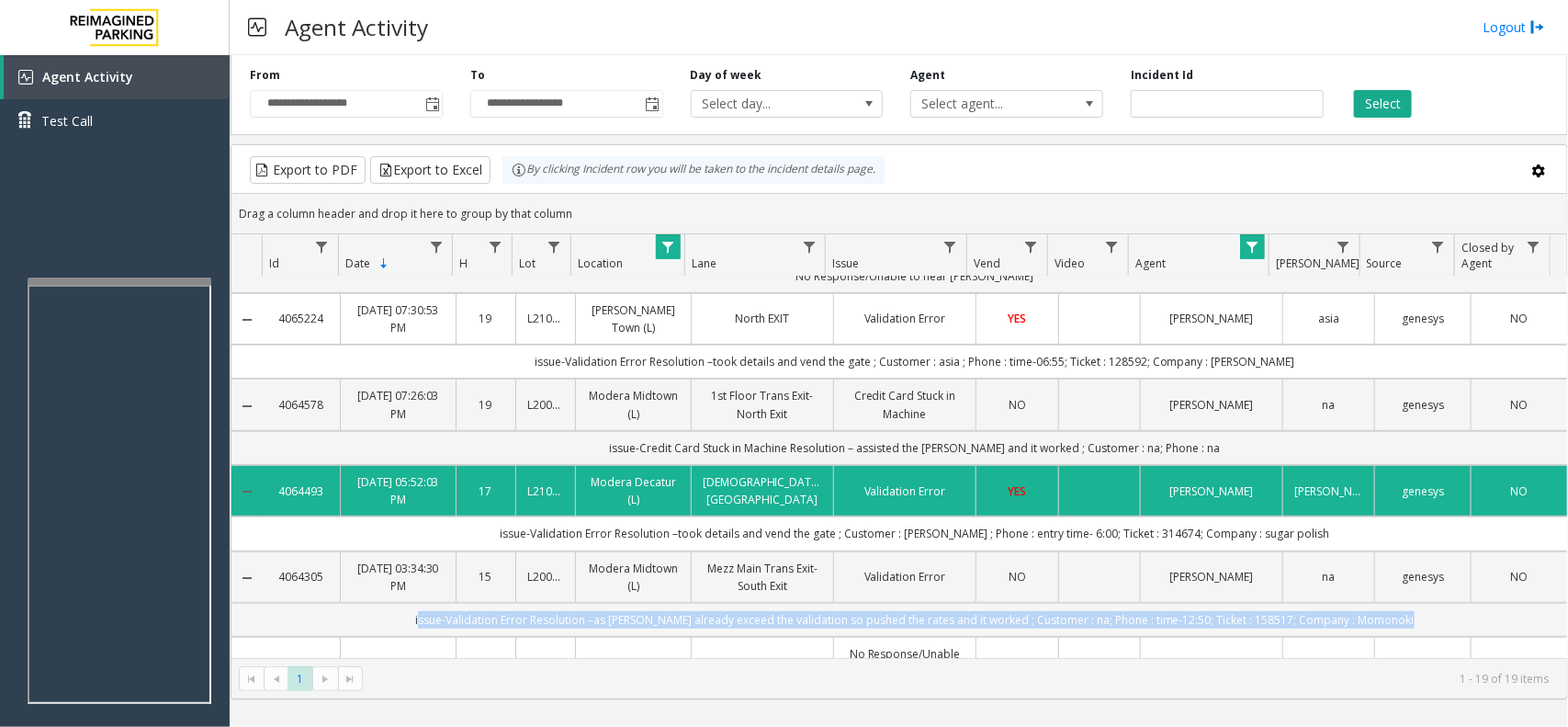
click at [629, 626] on td "issue-Validation Error Resolution –as parker already exceed the validation so p…" at bounding box center [915, 619] width 1304 height 34
drag, startPoint x: 629, startPoint y: 626, endPoint x: 753, endPoint y: 625, distance: 124.0
click at [753, 625] on td "issue-Validation Error Resolution –as parker already exceed the validation so p…" at bounding box center [915, 619] width 1304 height 34
drag, startPoint x: 753, startPoint y: 625, endPoint x: 1023, endPoint y: 616, distance: 270.1
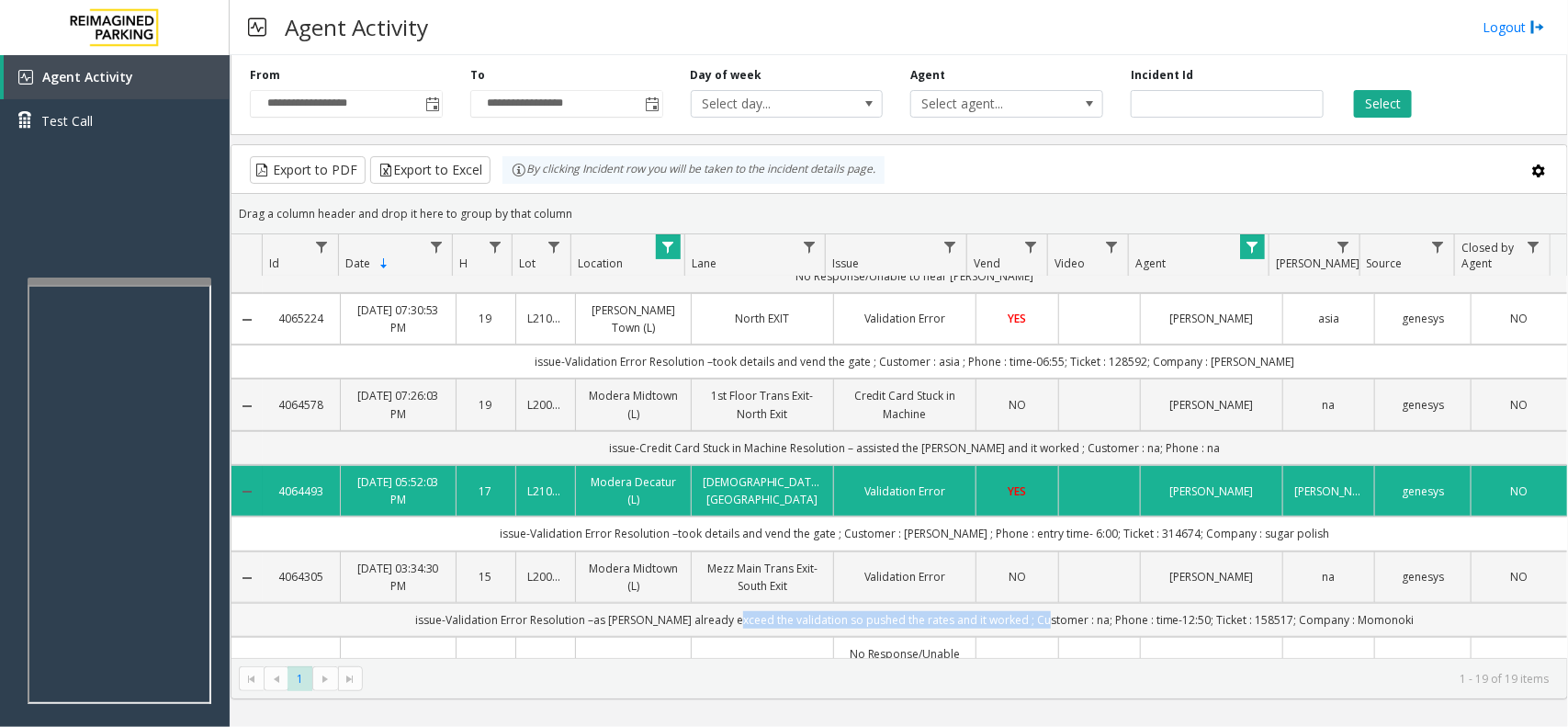
click at [1023, 616] on td "issue-Validation Error Resolution –as parker already exceed the validation so p…" at bounding box center [915, 619] width 1304 height 34
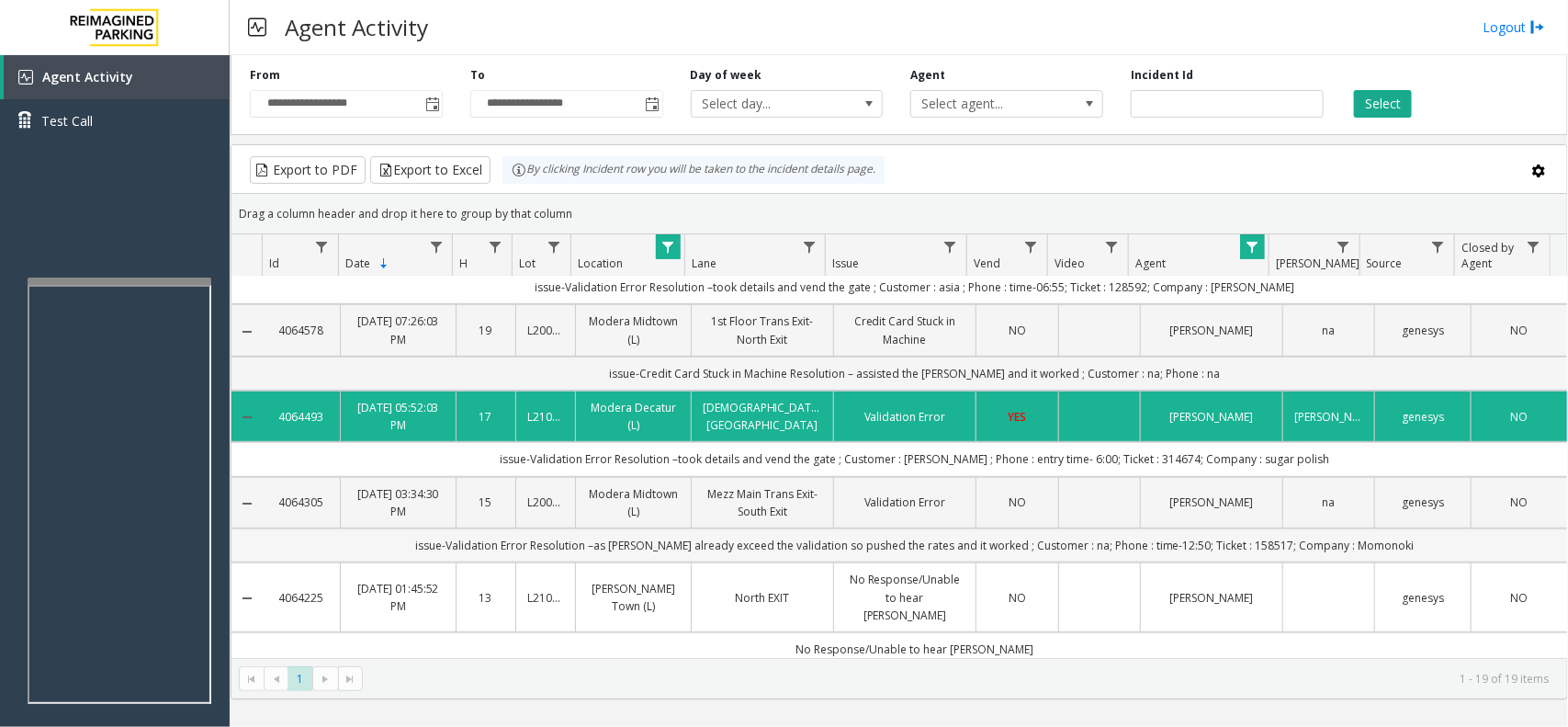
scroll to position [460, 0]
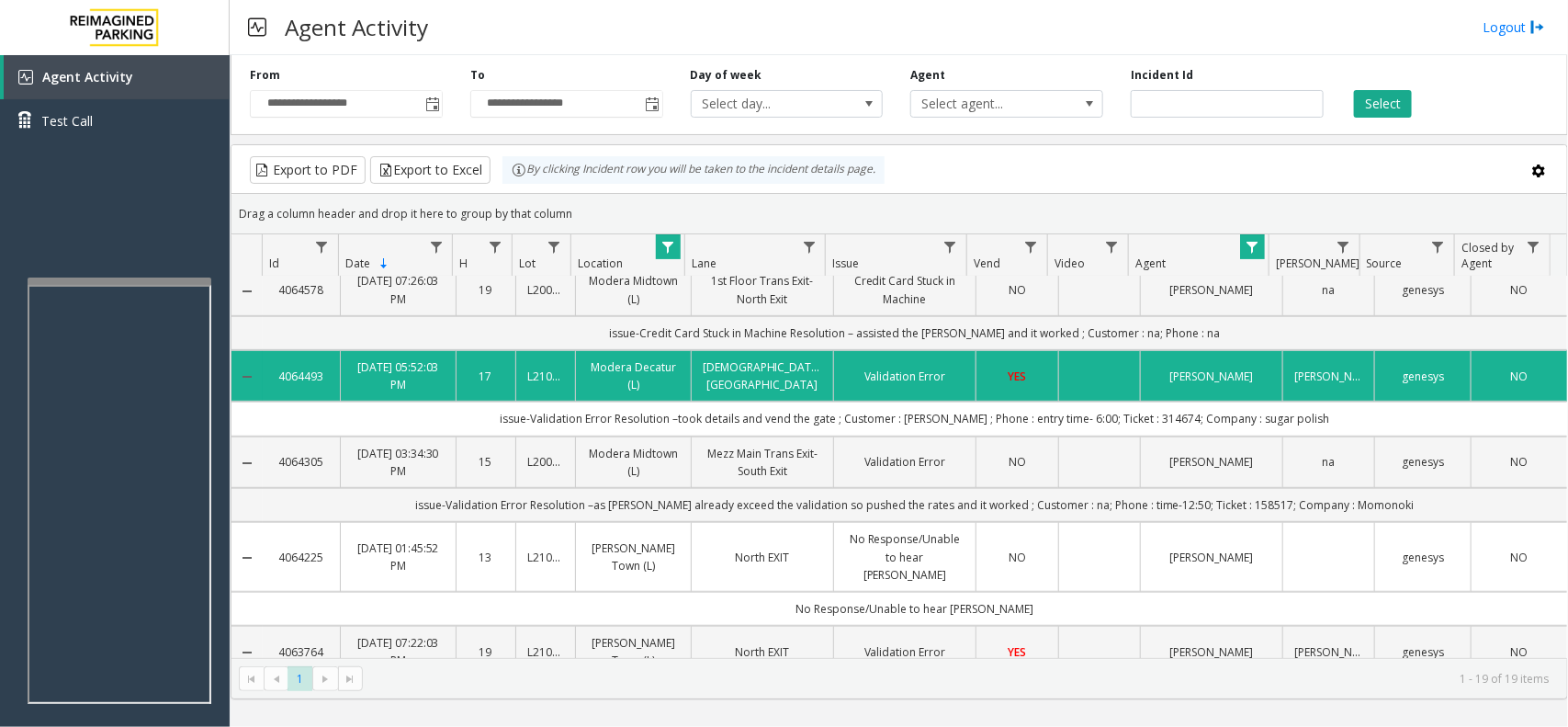
click at [1002, 617] on td "No Response/Unable to hear parker" at bounding box center [915, 608] width 1304 height 34
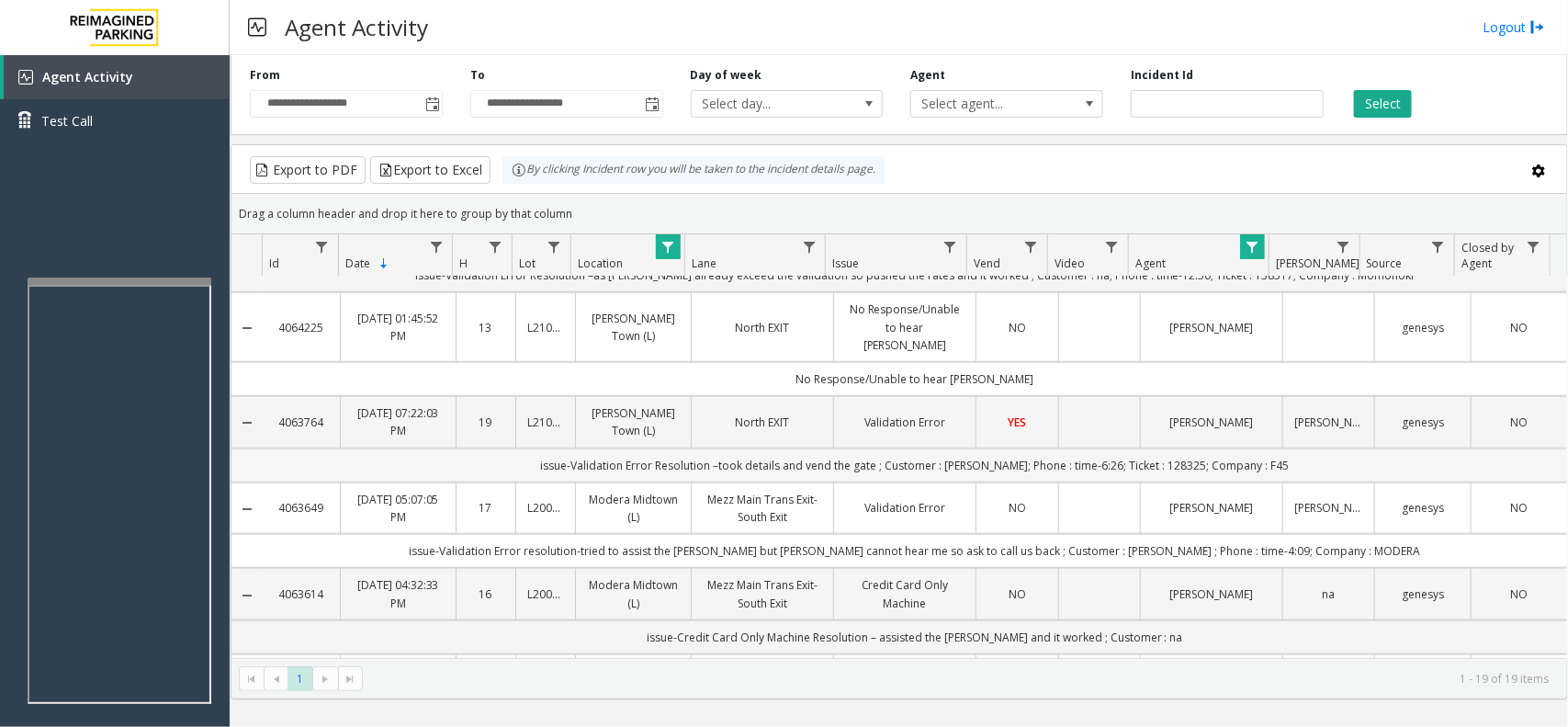
click at [563, 482] on td "issue-Validation Error Resolution –took details and vend the gate ; Customer : …" at bounding box center [915, 465] width 1304 height 34
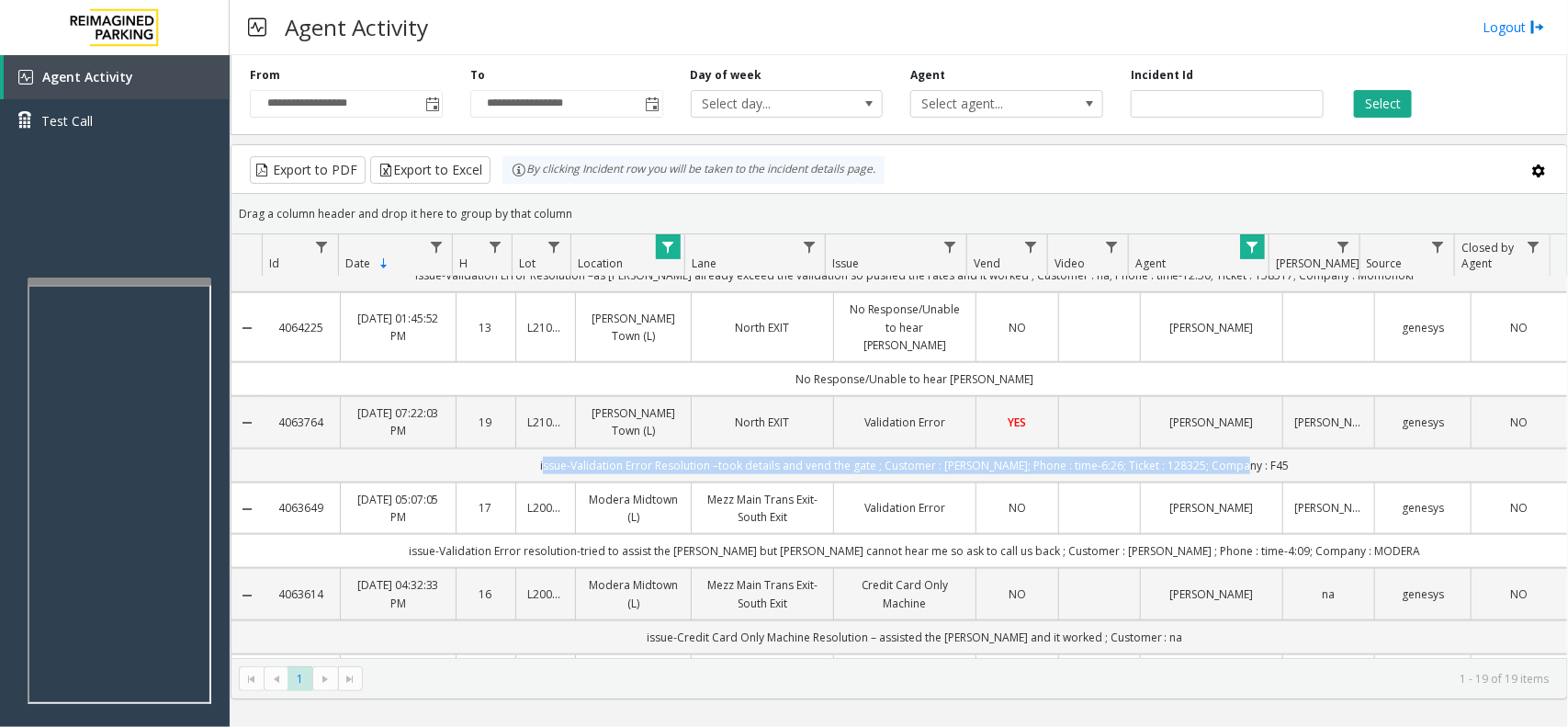
drag, startPoint x: 563, startPoint y: 492, endPoint x: 1278, endPoint y: 495, distance: 715.0
click at [1278, 482] on td "issue-Validation Error Resolution –took details and vend the gate ; Customer : …" at bounding box center [915, 465] width 1304 height 34
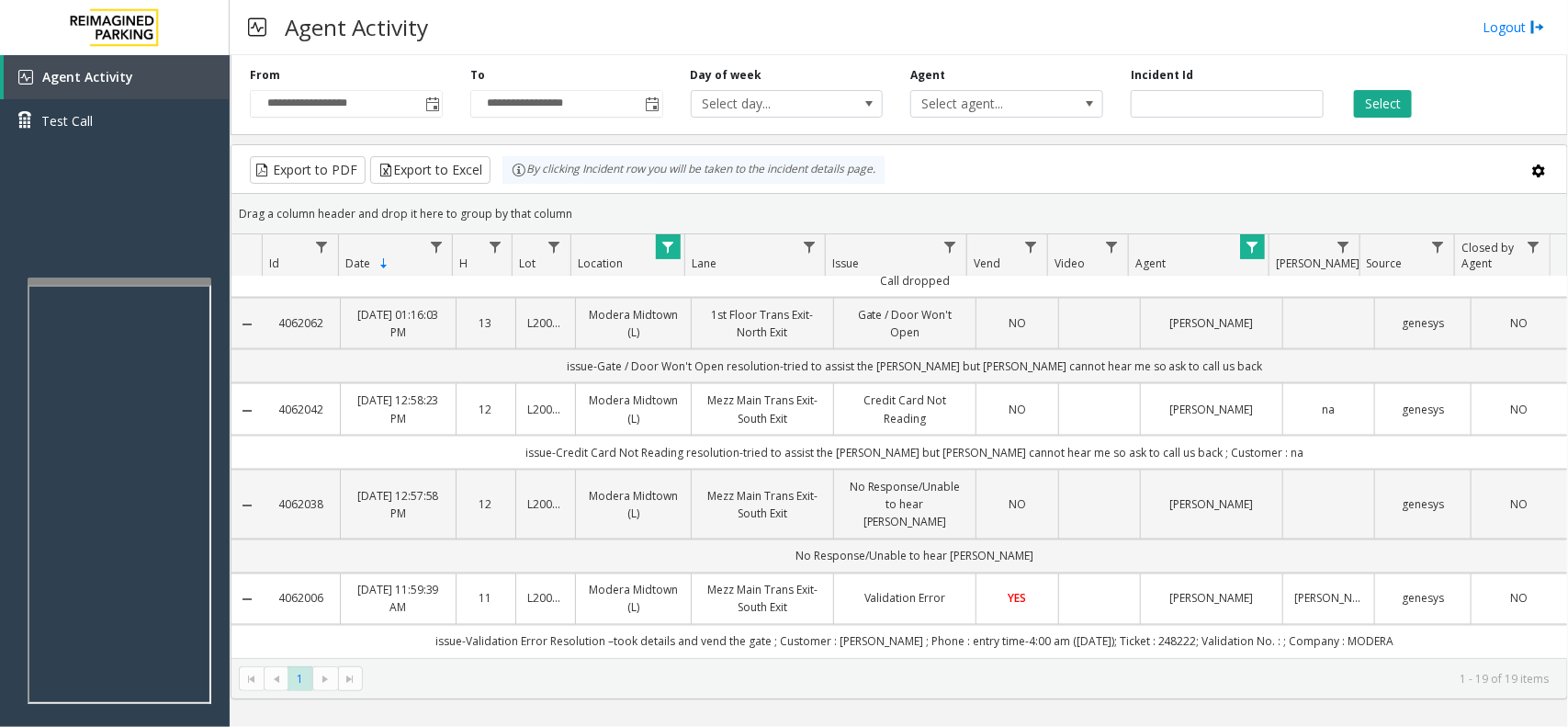
scroll to position [1339, 0]
click at [606, 470] on td "issue-Credit Card Not Reading resolution-tried to assist the parker but parker …" at bounding box center [915, 452] width 1304 height 34
click at [607, 465] on td "issue-Credit Card Not Reading resolution-tried to assist the parker but parker …" at bounding box center [915, 452] width 1304 height 34
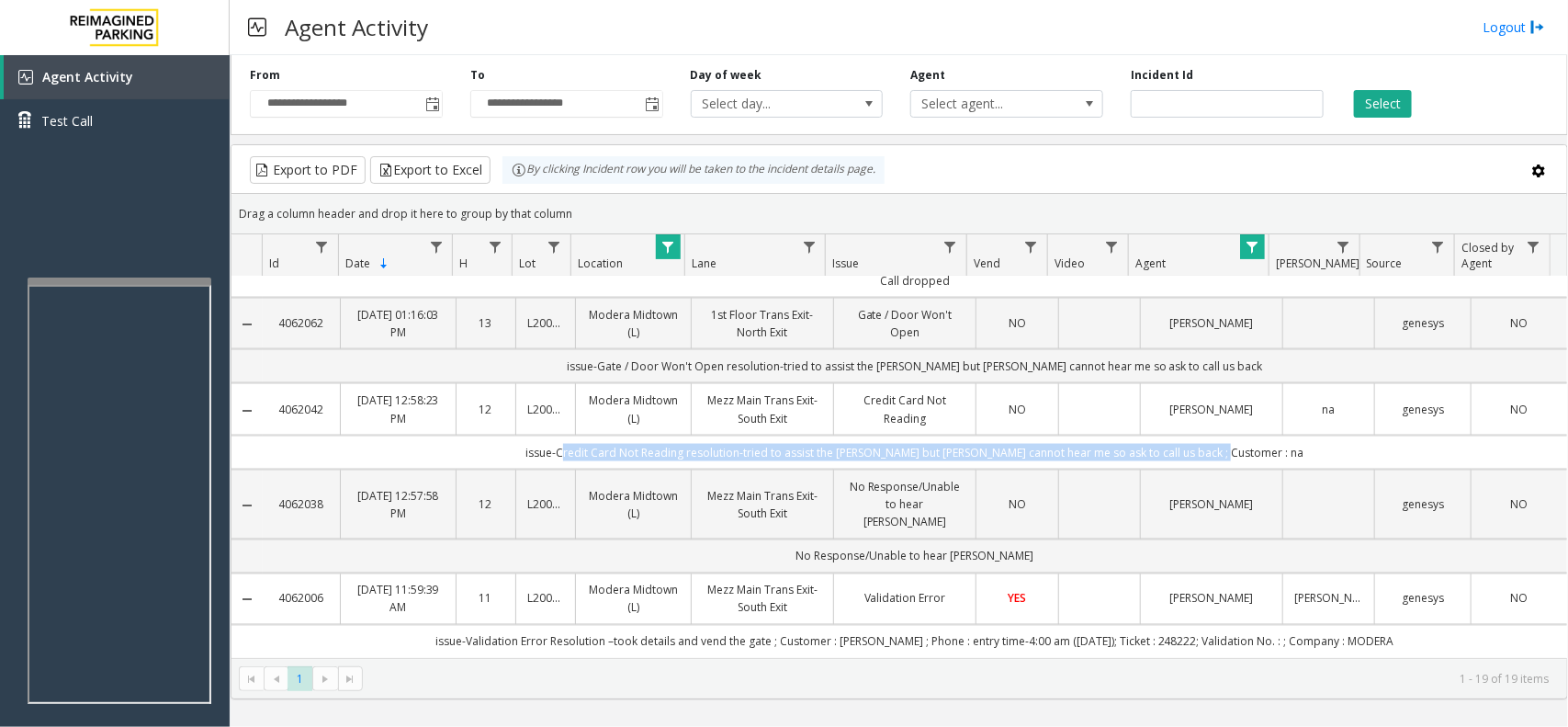
drag, startPoint x: 607, startPoint y: 465, endPoint x: 1261, endPoint y: 466, distance: 654.0
click at [1261, 466] on td "issue-Credit Card Not Reading resolution-tried to assist the parker but parker …" at bounding box center [915, 452] width 1304 height 34
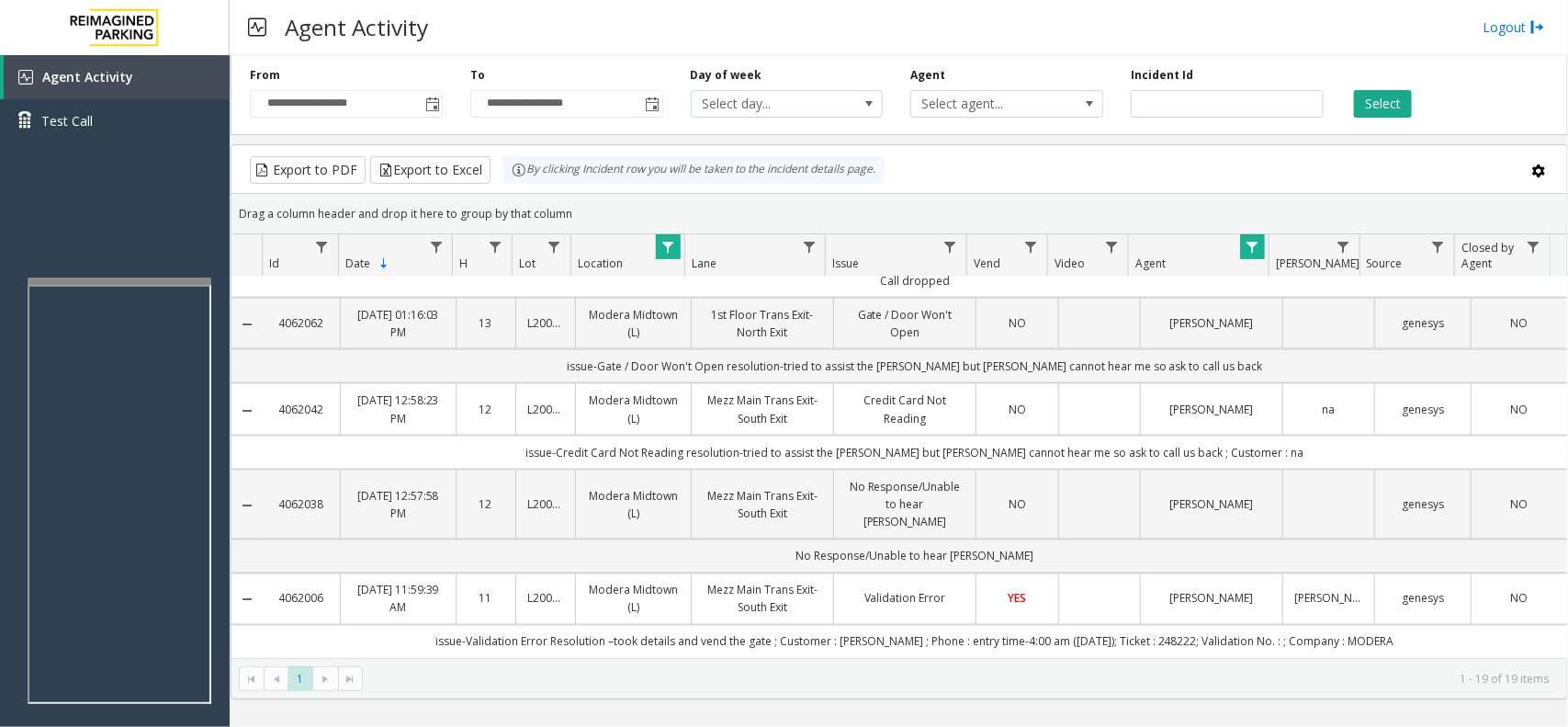
click at [453, 635] on td "issue-Validation Error Resolution –took details and vend the gate ; Customer : …" at bounding box center [915, 641] width 1304 height 33
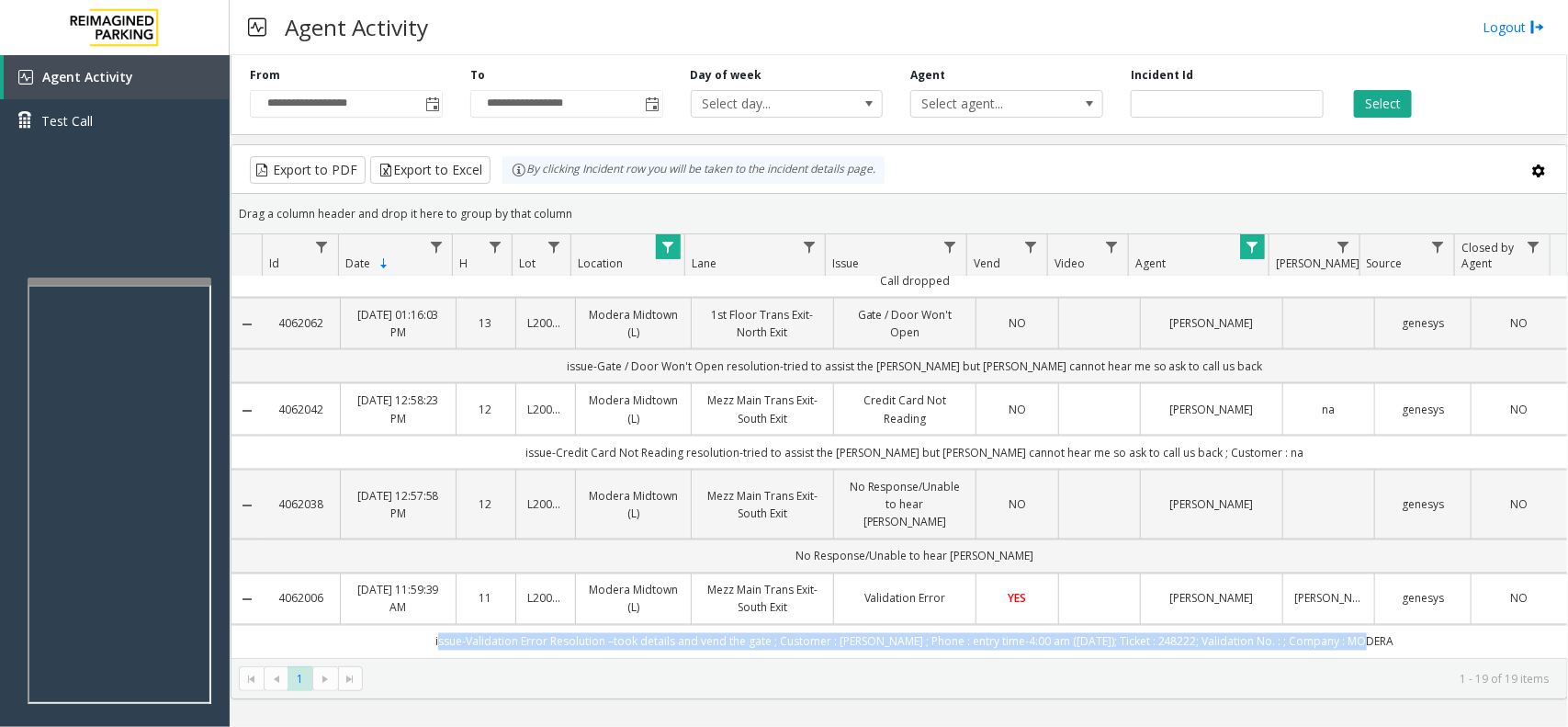
drag, startPoint x: 453, startPoint y: 635, endPoint x: 1367, endPoint y: 640, distance: 914.0
click at [1367, 640] on td "issue-Validation Error Resolution –took details and vend the gate ; Customer : …" at bounding box center [915, 641] width 1304 height 33
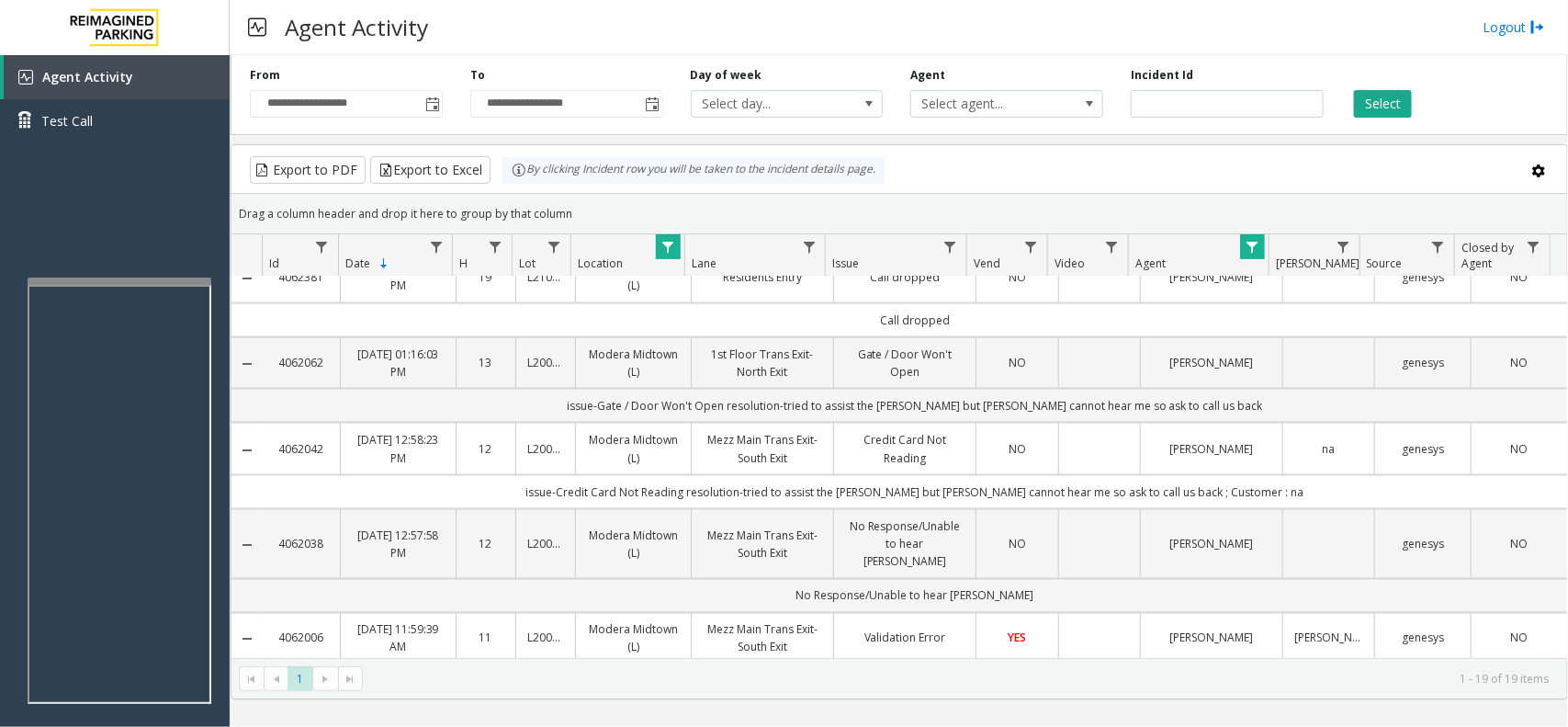
scroll to position [1224, 0]
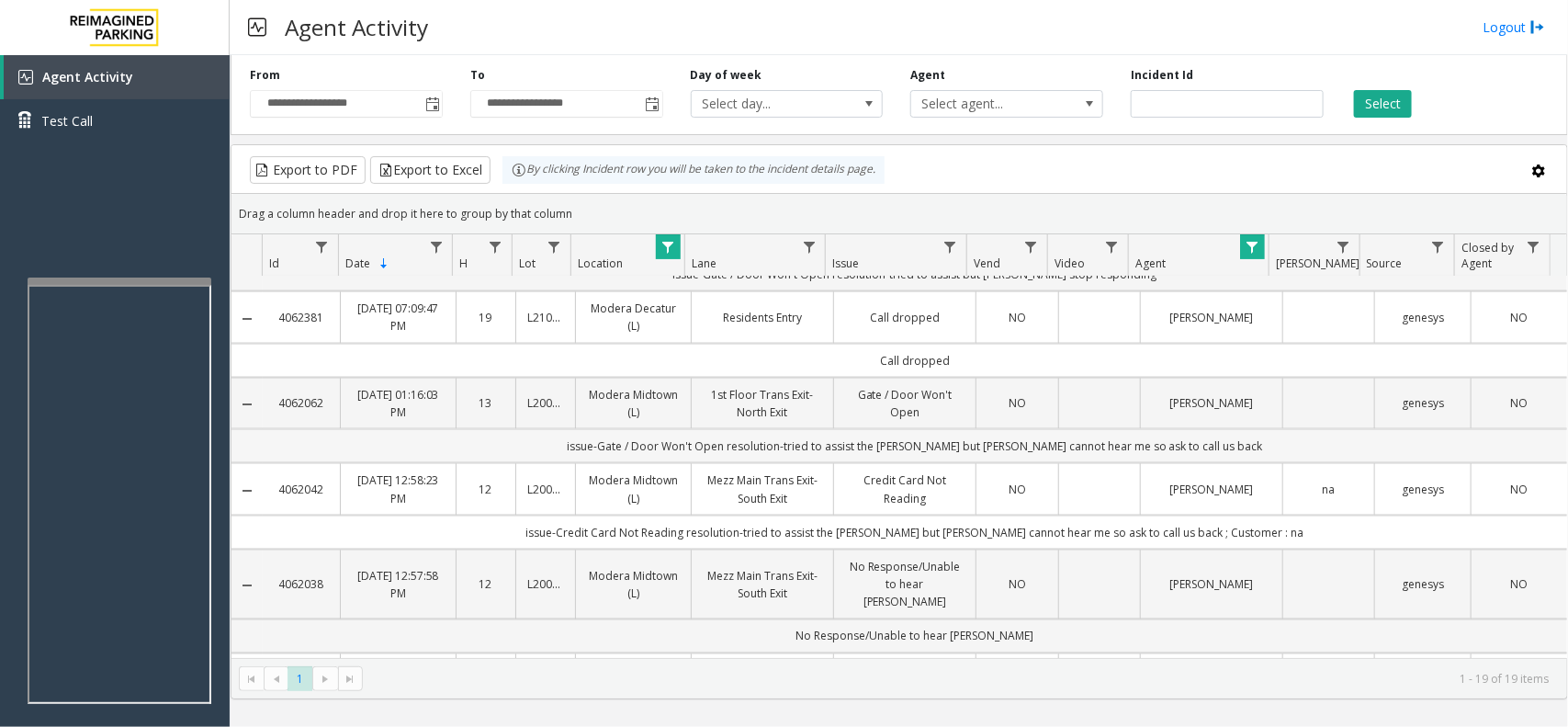
click at [757, 463] on td "issue-Gate / Door Won't Open resolution-tried to assist the parker but parker c…" at bounding box center [915, 445] width 1304 height 34
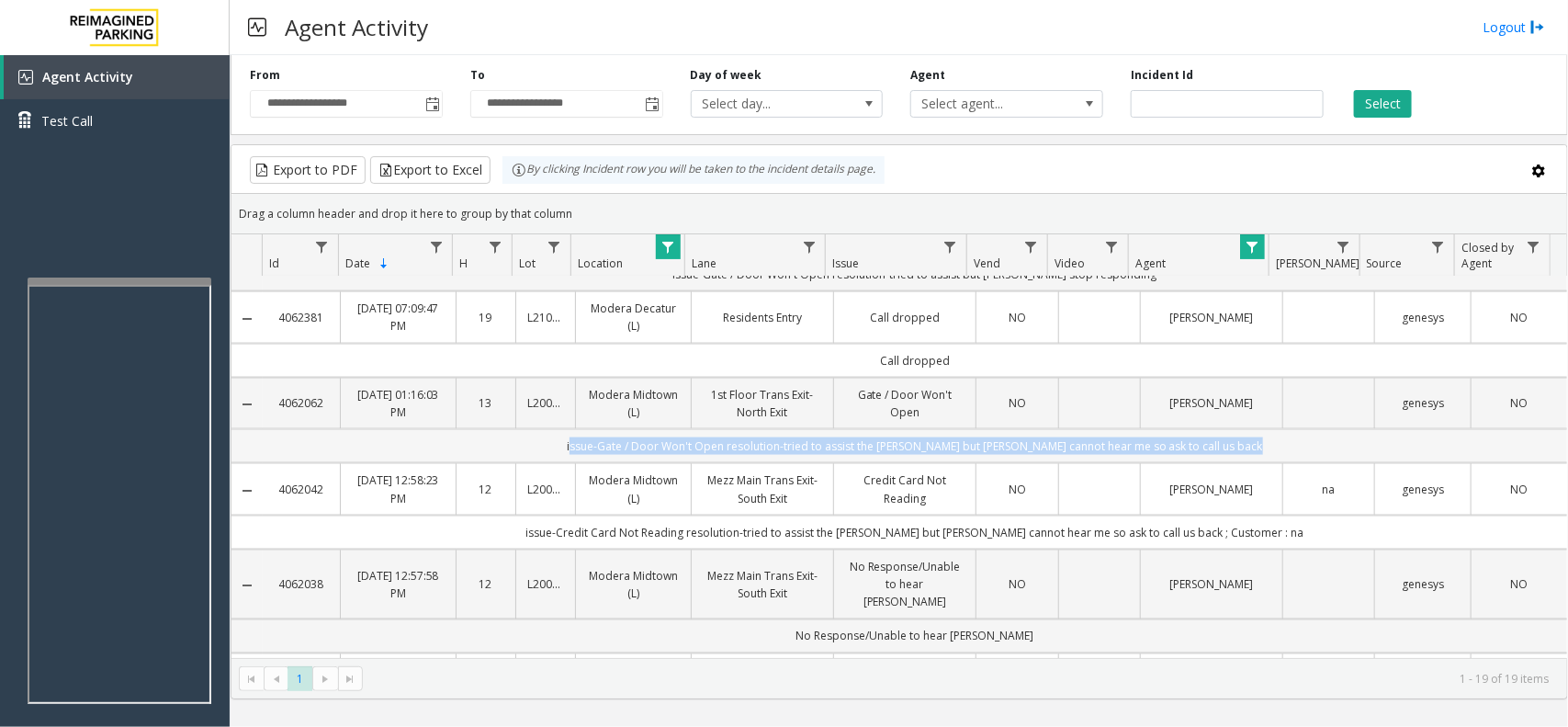
click at [757, 463] on td "issue-Gate / Door Won't Open resolution-tried to assist the parker but parker c…" at bounding box center [915, 445] width 1304 height 34
click at [825, 463] on td "issue-Gate / Door Won't Open resolution-tried to assist the parker but parker c…" at bounding box center [915, 445] width 1304 height 34
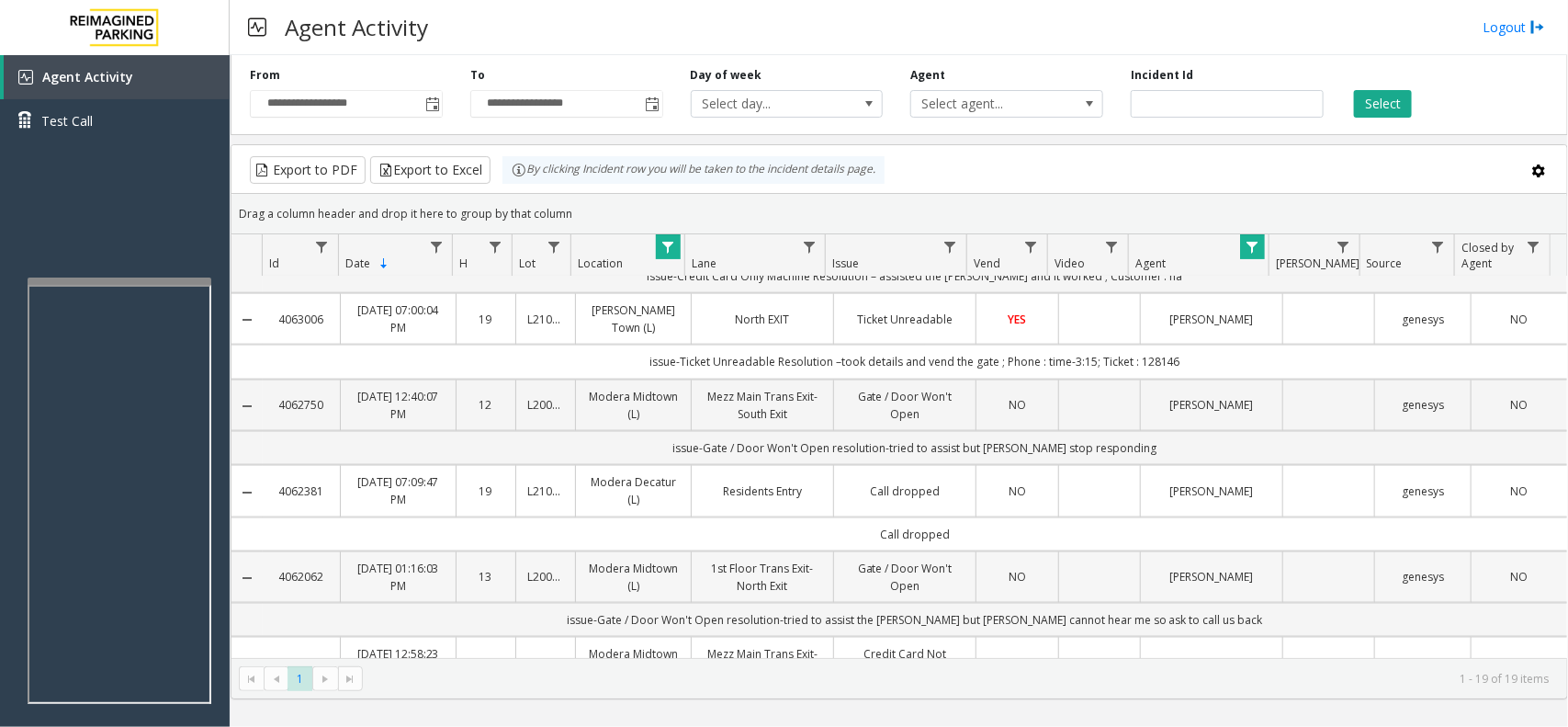
scroll to position [994, 0]
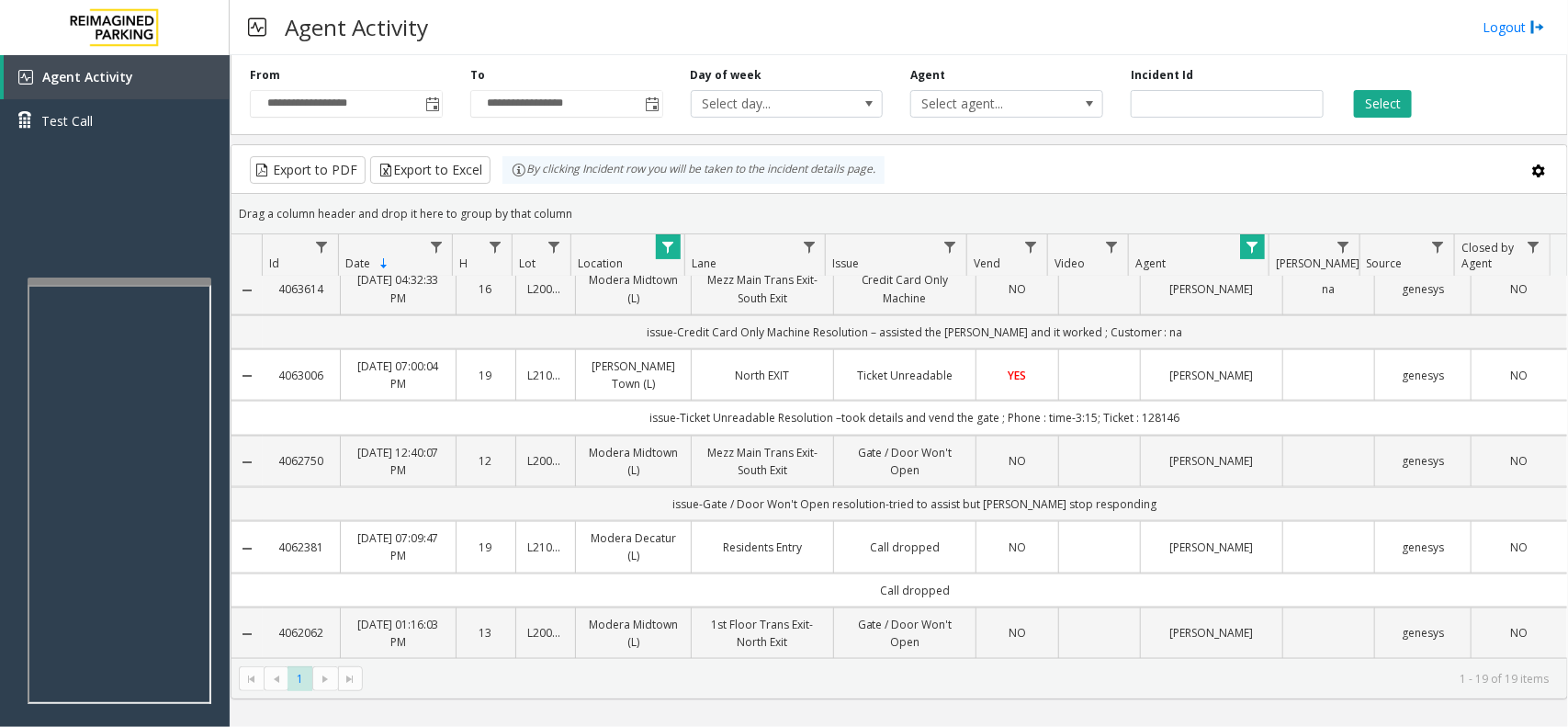
click at [895, 521] on td "issue-Gate / Door Won't Open resolution-tried to assist but parker stop respond…" at bounding box center [915, 503] width 1304 height 34
click at [870, 435] on td "issue-Ticket Unreadable Resolution –took details and vend the gate ; Phone : ti…" at bounding box center [915, 417] width 1304 height 34
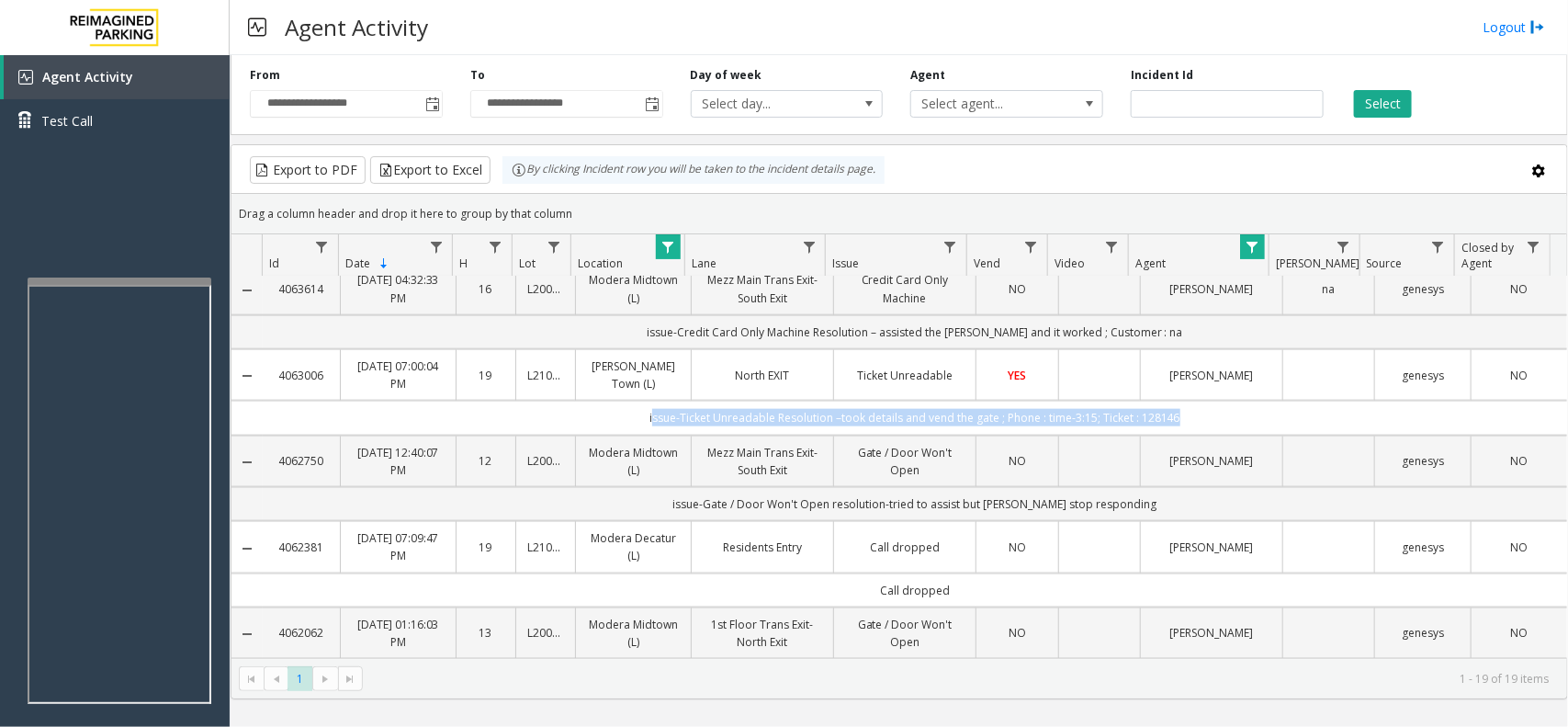
click at [870, 435] on td "issue-Ticket Unreadable Resolution –took details and vend the gate ; Phone : ti…" at bounding box center [915, 417] width 1304 height 34
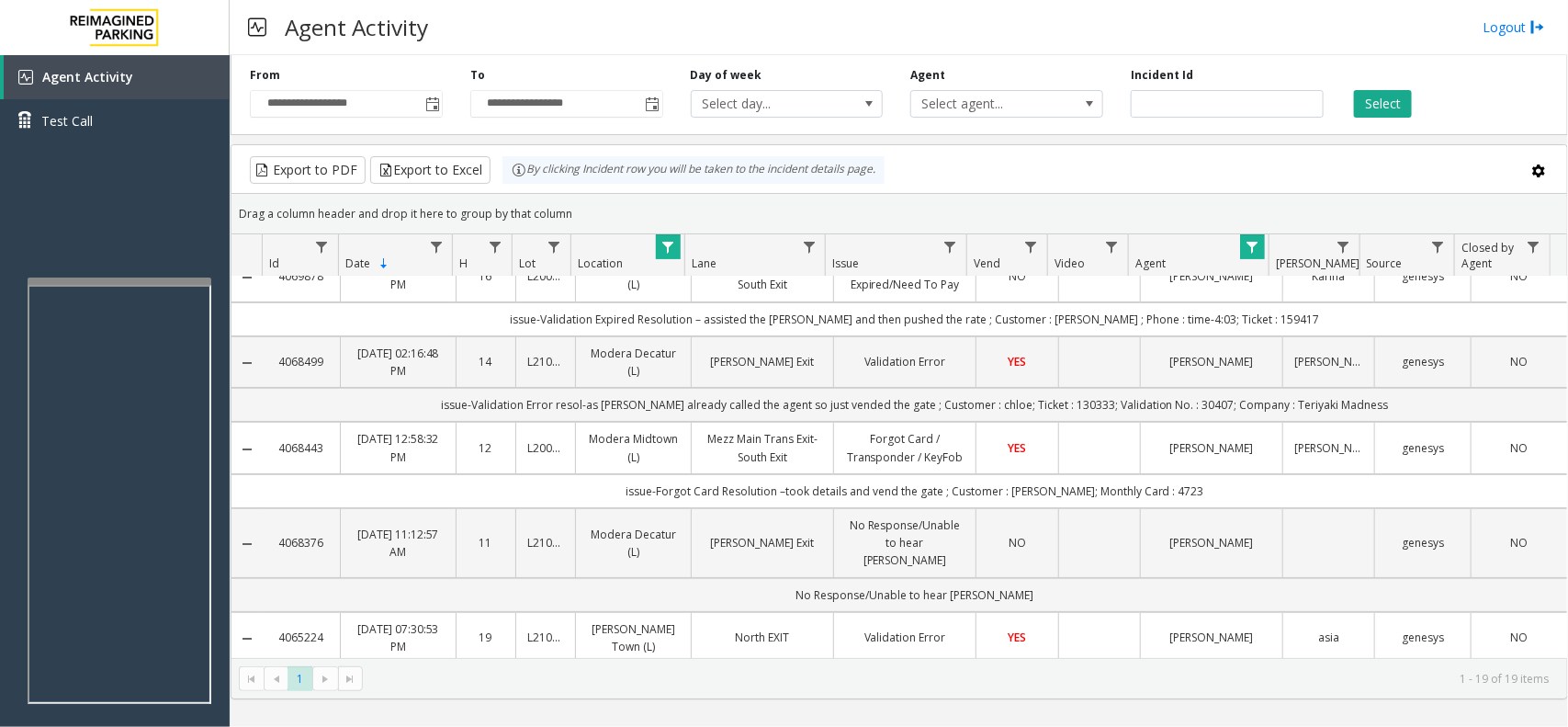
scroll to position [0, 0]
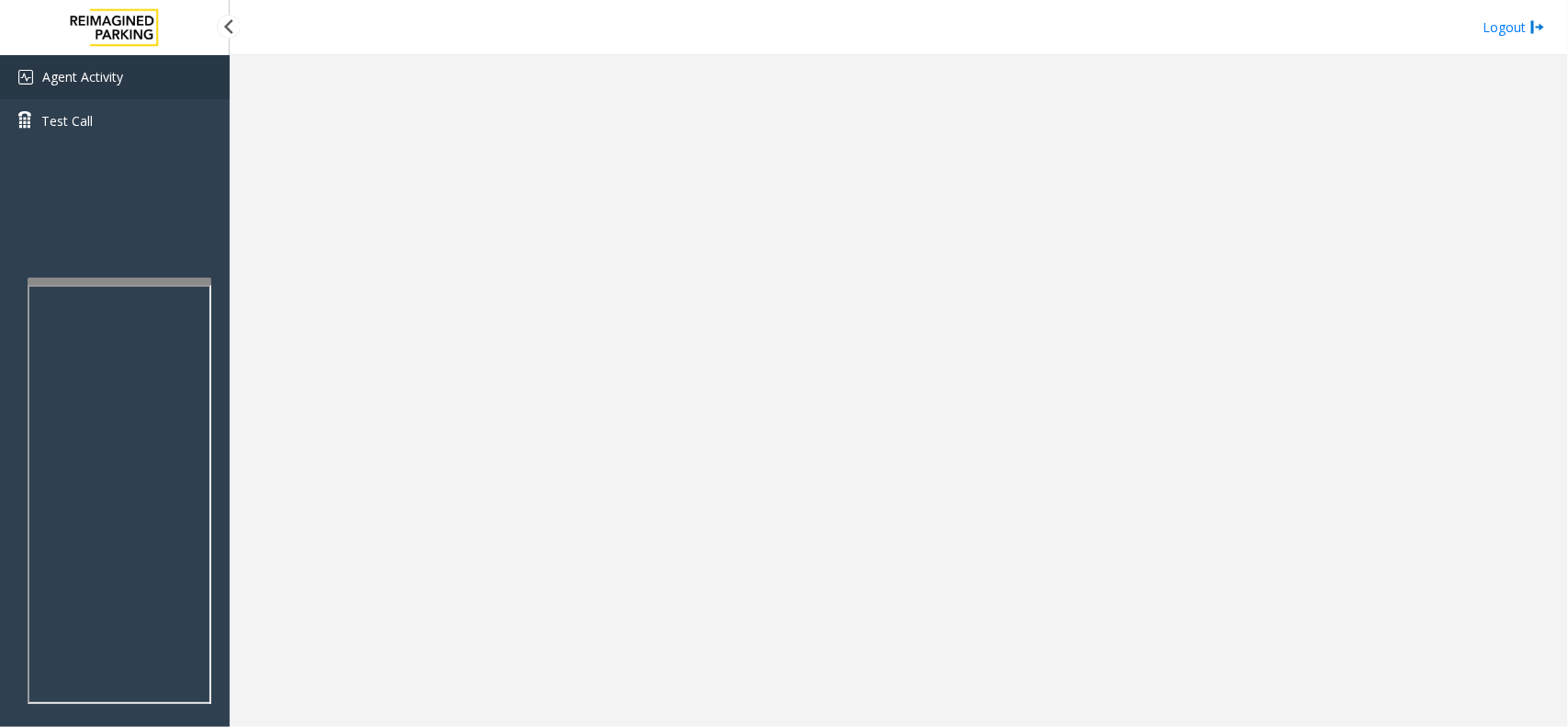
click at [108, 88] on link "Agent Activity" at bounding box center [115, 77] width 229 height 44
